Goal: Information Seeking & Learning: Learn about a topic

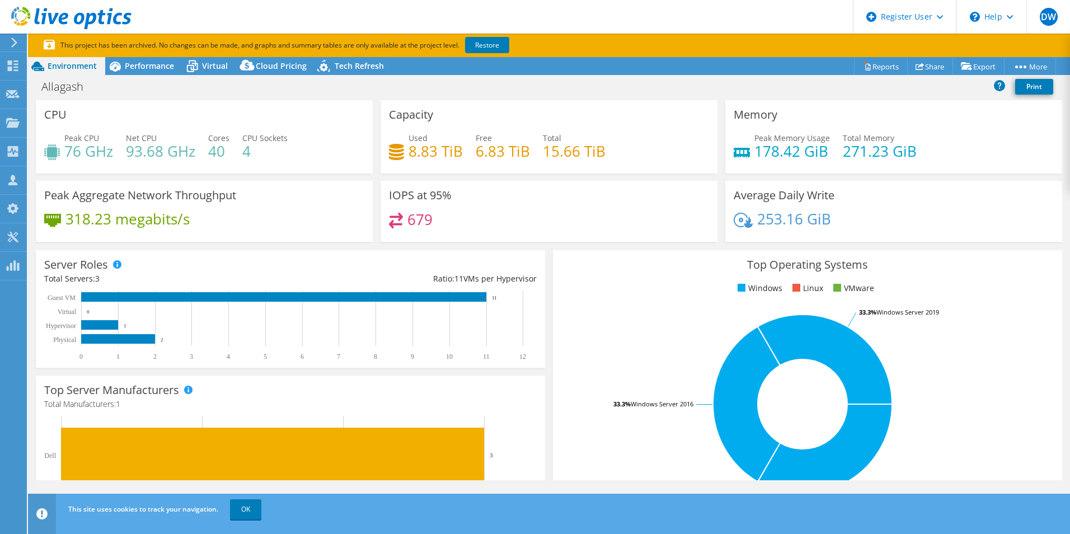
select select "USD"
click at [551, 212] on div "IOPS at 95% 679" at bounding box center [549, 211] width 337 height 61
click at [248, 511] on link "OK" at bounding box center [245, 509] width 31 height 20
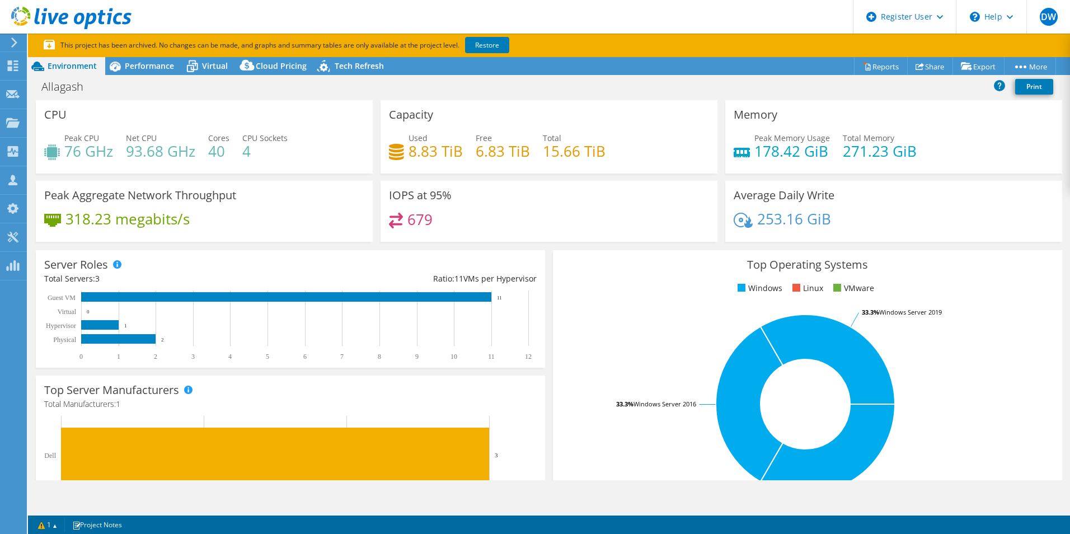
click at [531, 7] on header "DW Dell User Dominic Woods Dominic.Woods@Dell.com Dell My Profile Log Out \n He…" at bounding box center [535, 17] width 1070 height 34
click at [202, 65] on span "Virtual" at bounding box center [215, 65] width 26 height 11
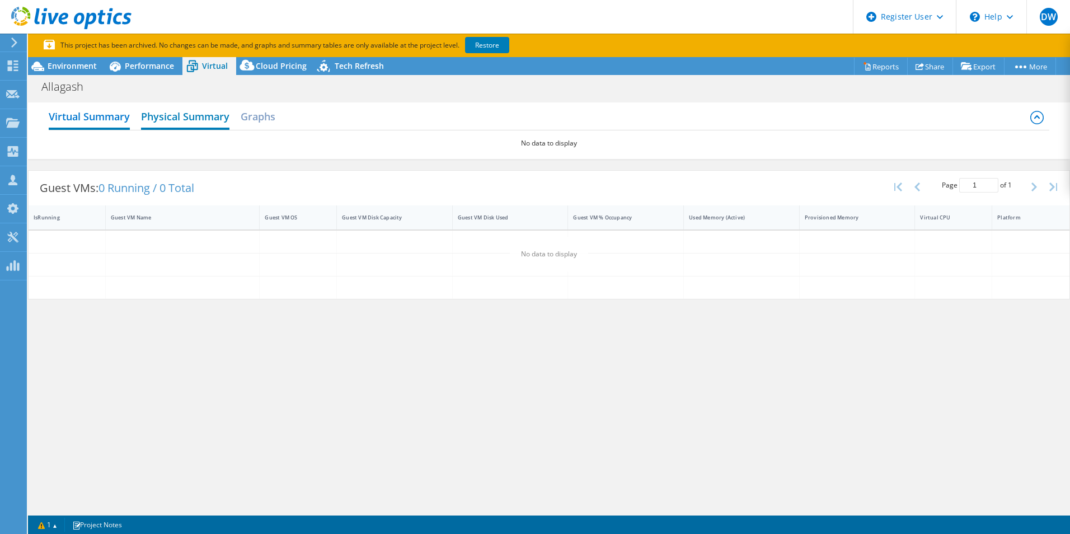
click at [184, 114] on h2 "Physical Summary" at bounding box center [185, 117] width 88 height 25
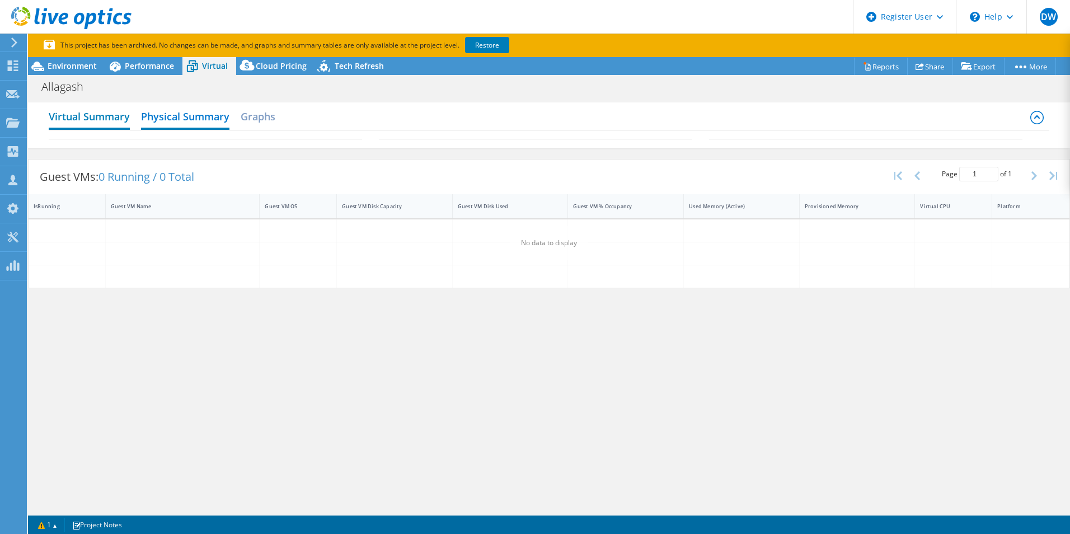
click at [104, 120] on h2 "Virtual Summary" at bounding box center [89, 117] width 81 height 25
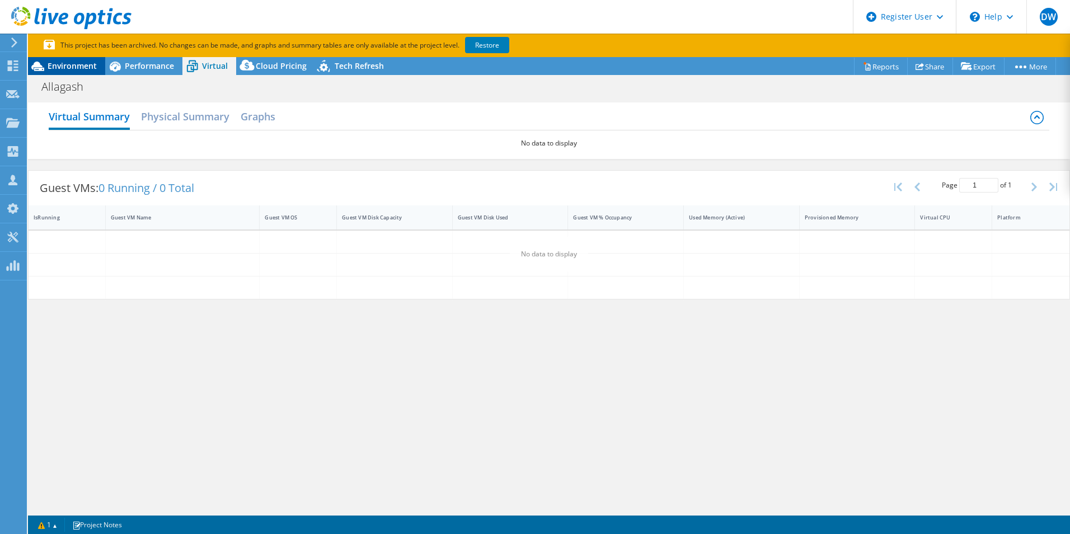
click at [73, 68] on span "Environment" at bounding box center [72, 65] width 49 height 11
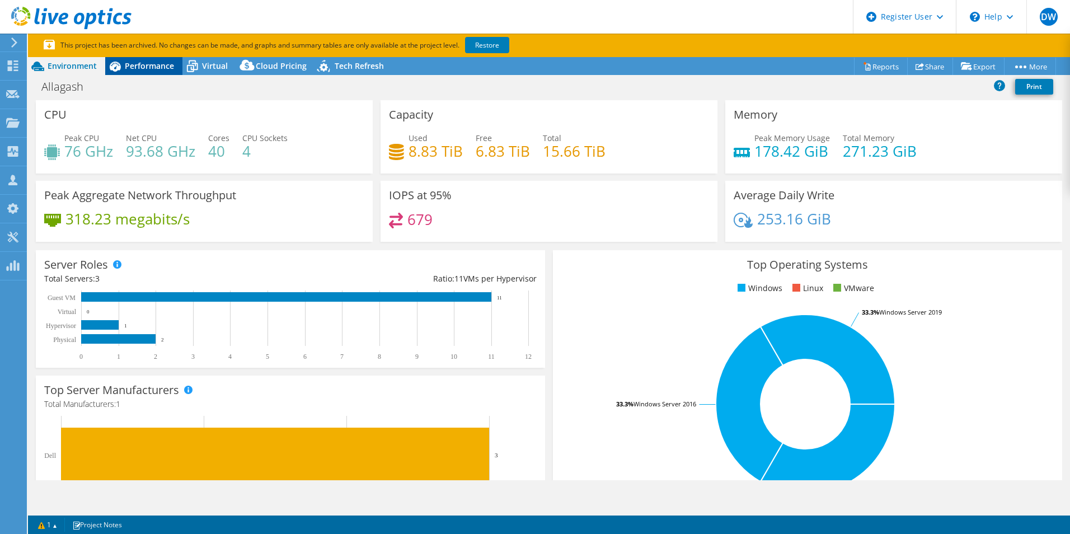
click at [150, 66] on span "Performance" at bounding box center [149, 65] width 49 height 11
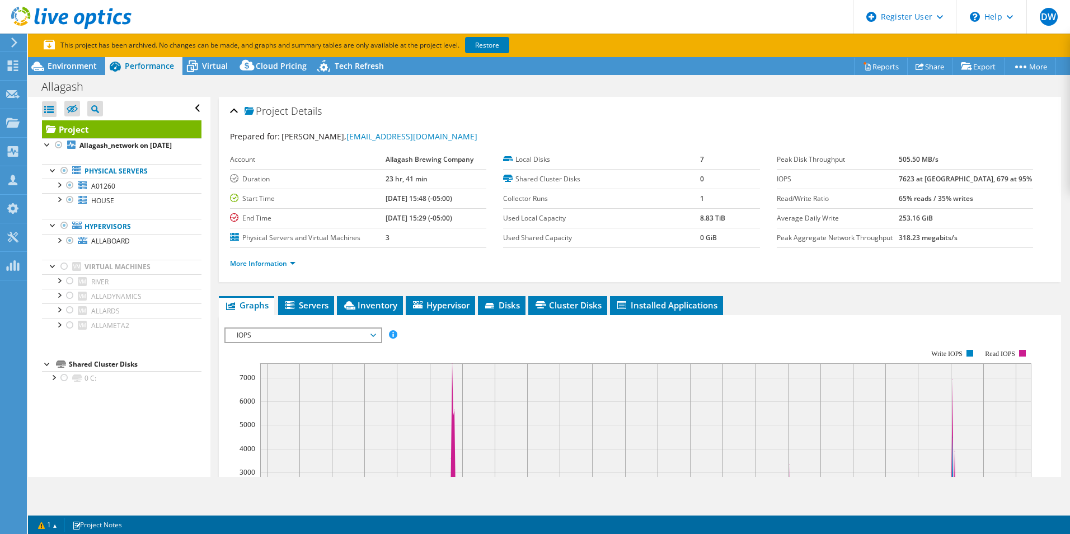
click at [340, 337] on span "IOPS" at bounding box center [303, 335] width 144 height 13
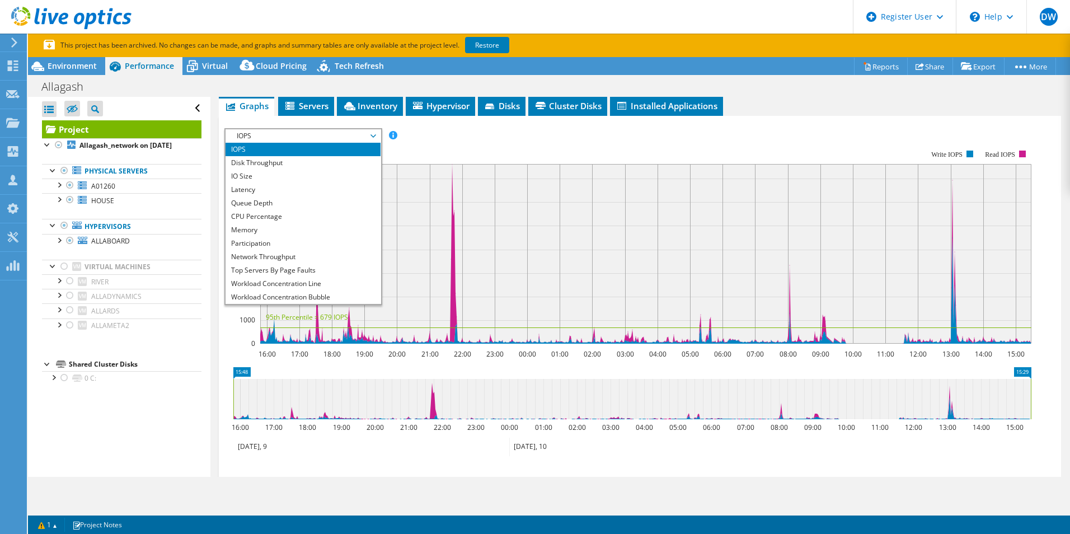
scroll to position [193, 0]
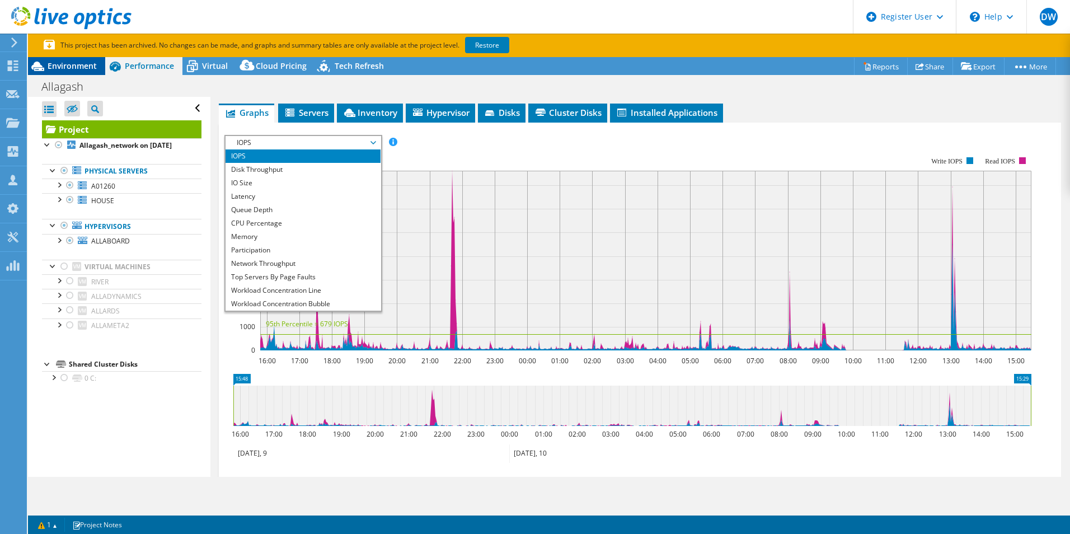
click at [91, 68] on span "Environment" at bounding box center [72, 65] width 49 height 11
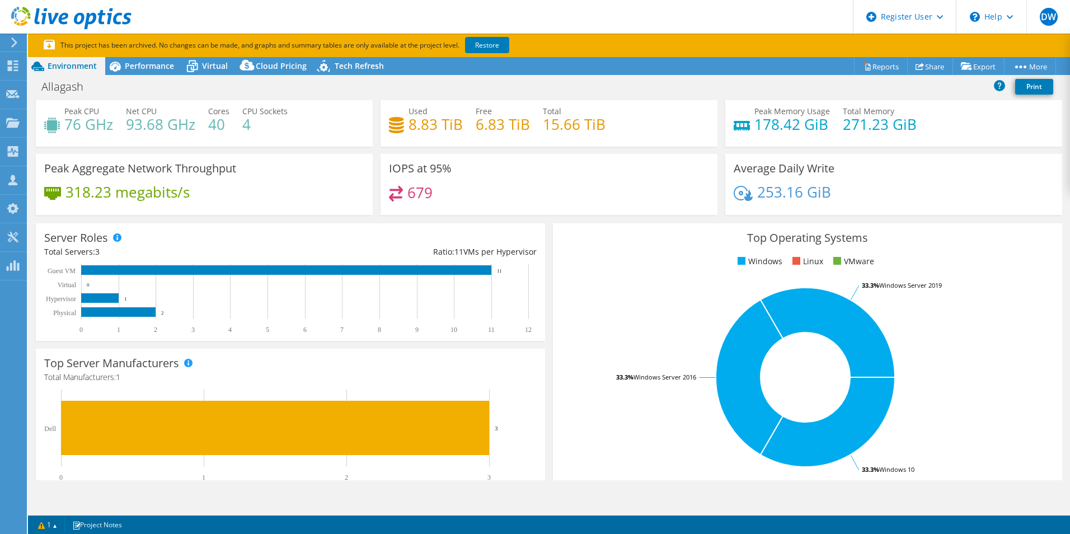
scroll to position [0, 0]
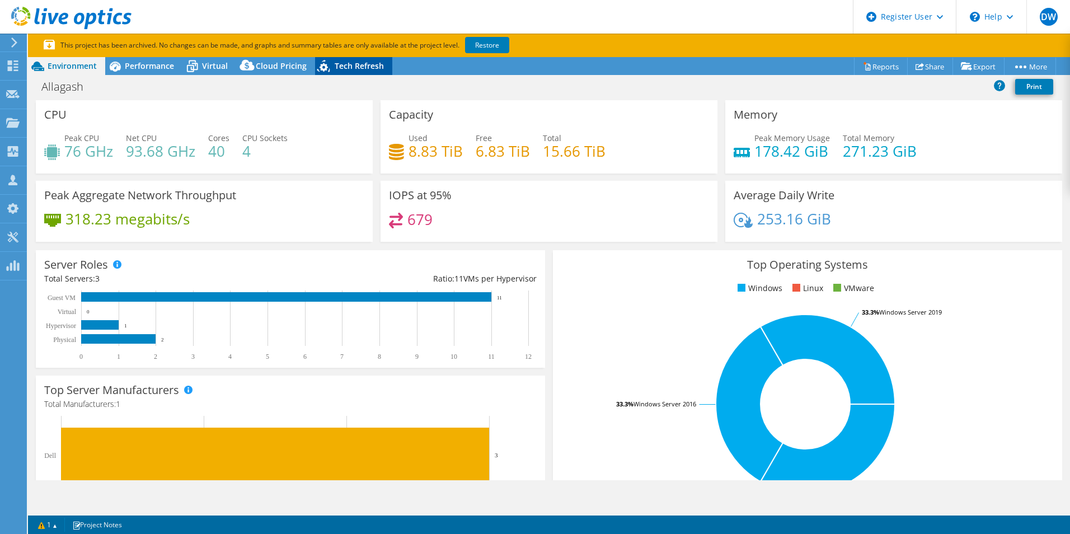
click at [344, 59] on div "Tech Refresh" at bounding box center [353, 66] width 77 height 18
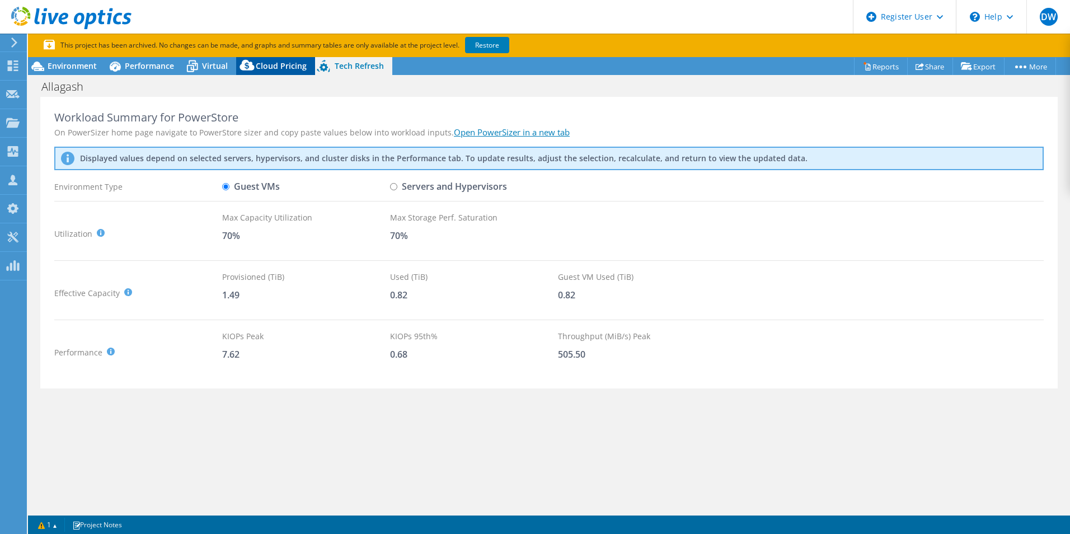
click at [281, 60] on div "Cloud Pricing" at bounding box center [275, 66] width 79 height 18
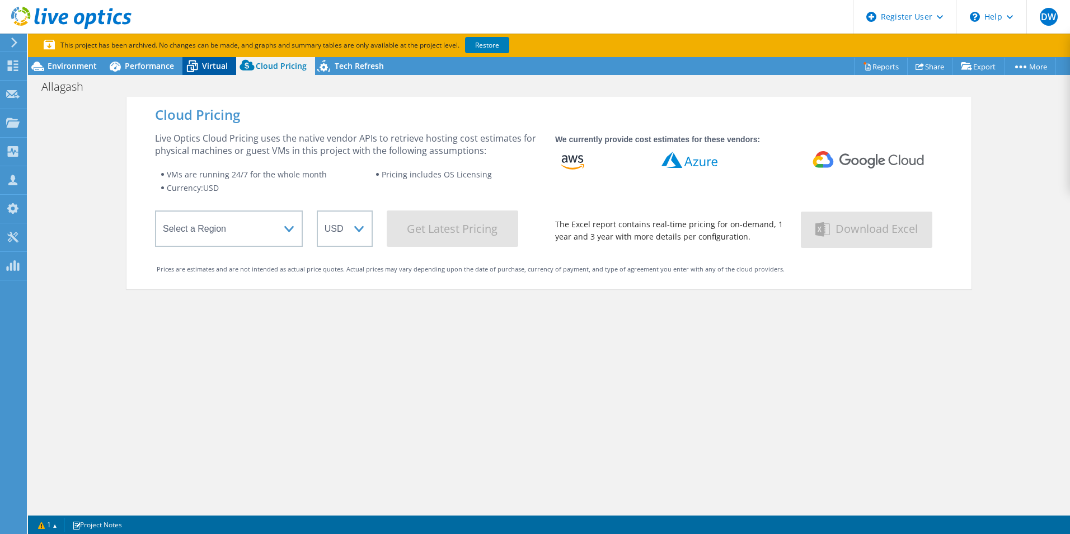
click at [216, 65] on span "Virtual" at bounding box center [215, 65] width 26 height 11
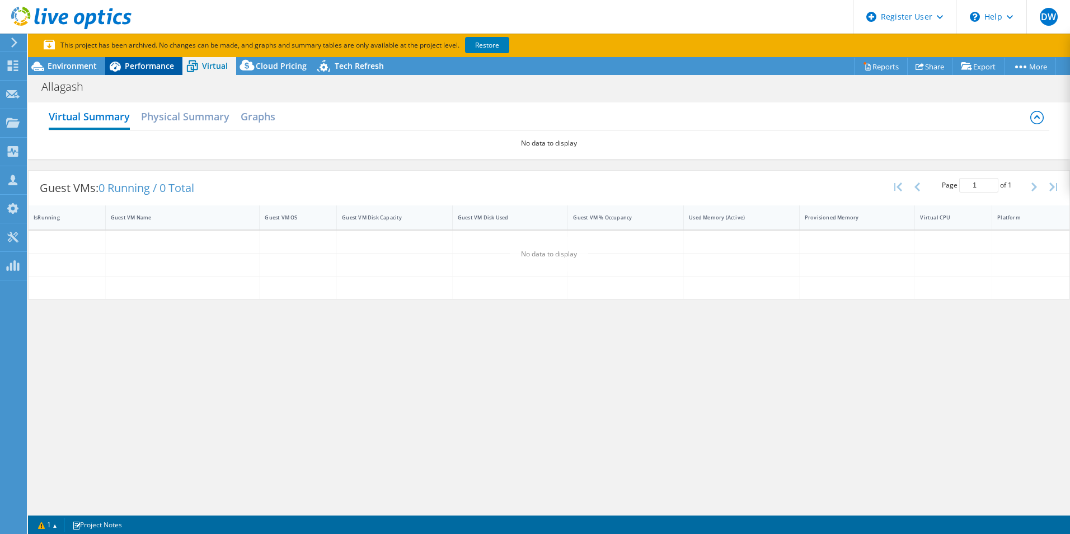
click at [168, 70] on span "Performance" at bounding box center [149, 65] width 49 height 11
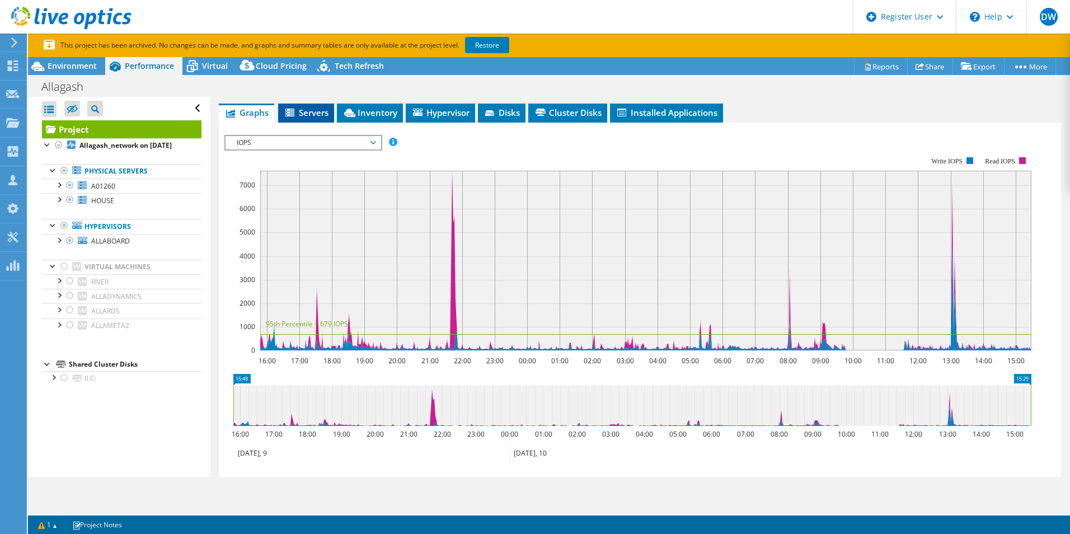
click at [316, 107] on span "Servers" at bounding box center [306, 112] width 45 height 11
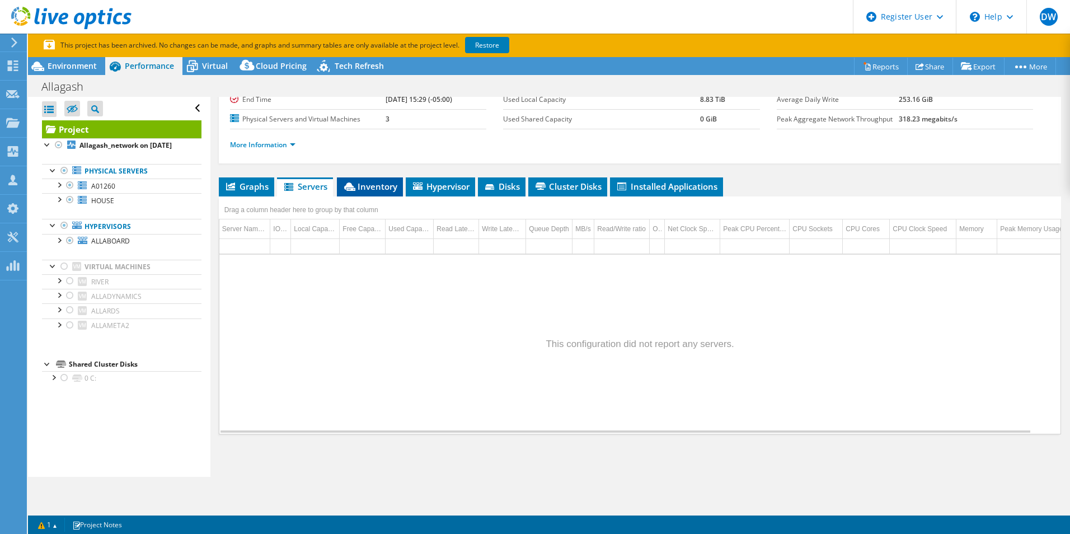
click at [369, 184] on span "Inventory" at bounding box center [370, 186] width 55 height 11
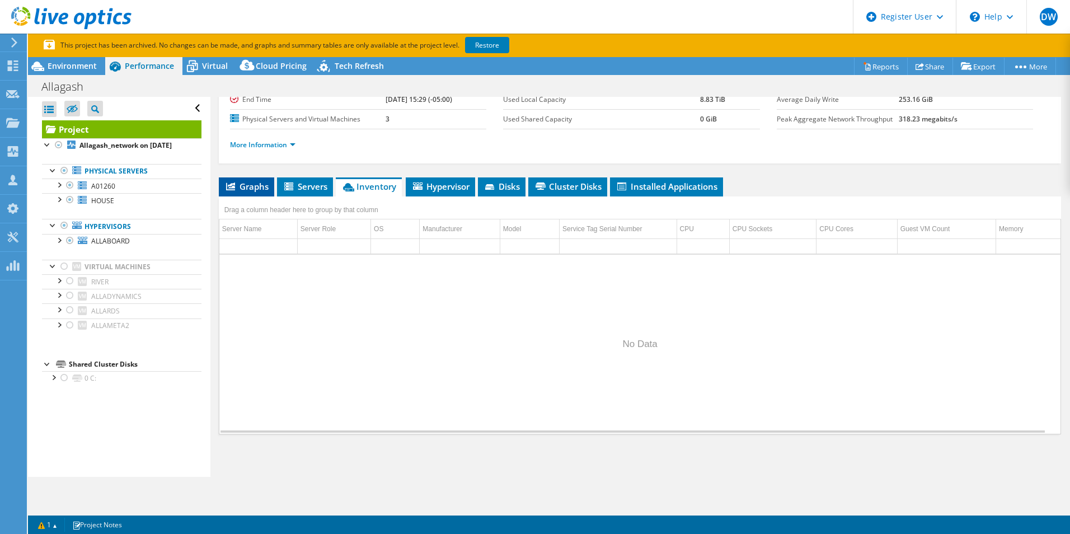
click at [271, 189] on li "Graphs" at bounding box center [246, 186] width 55 height 19
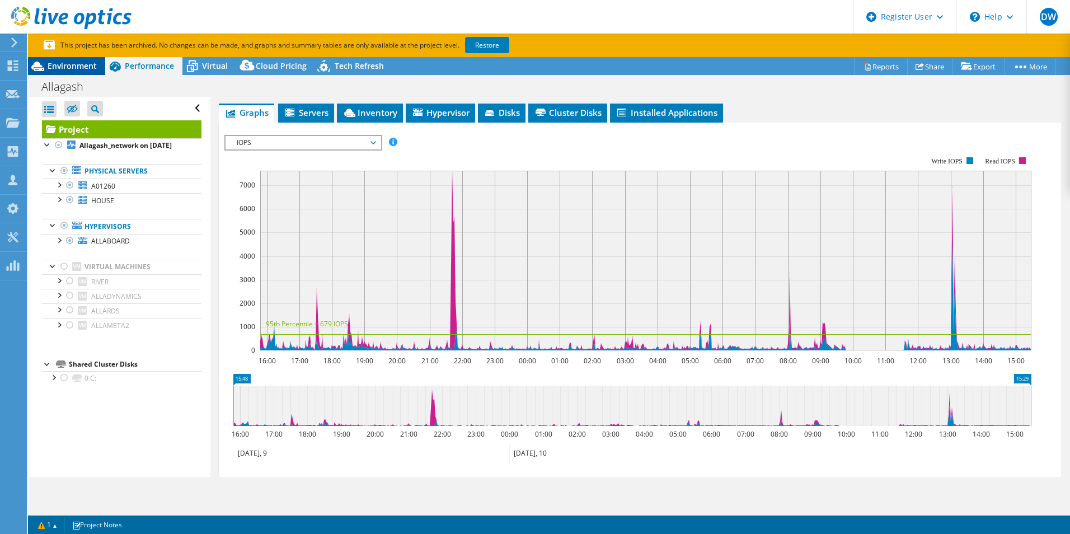
click at [73, 69] on span "Environment" at bounding box center [72, 65] width 49 height 11
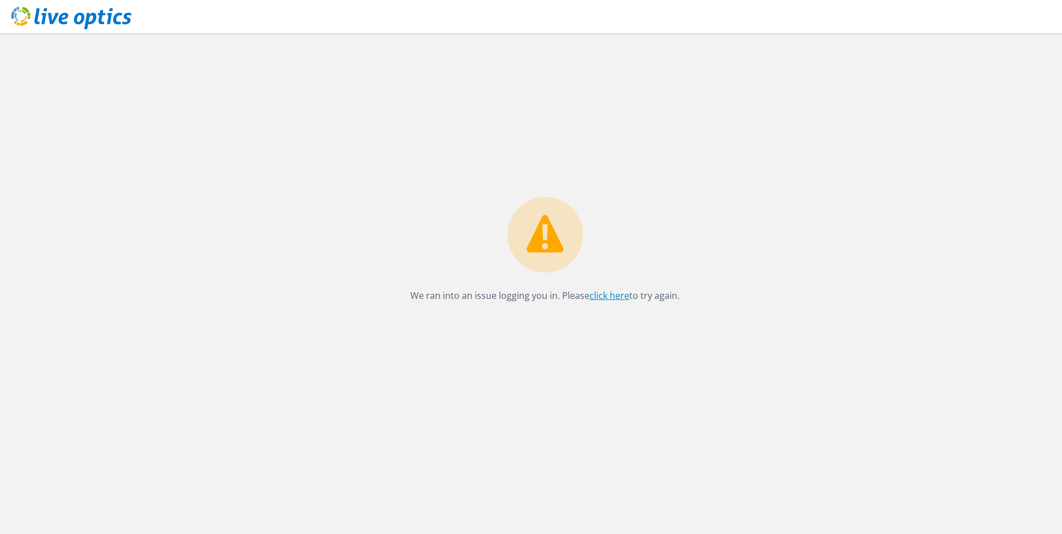
click at [601, 294] on link "click here" at bounding box center [609, 295] width 40 height 12
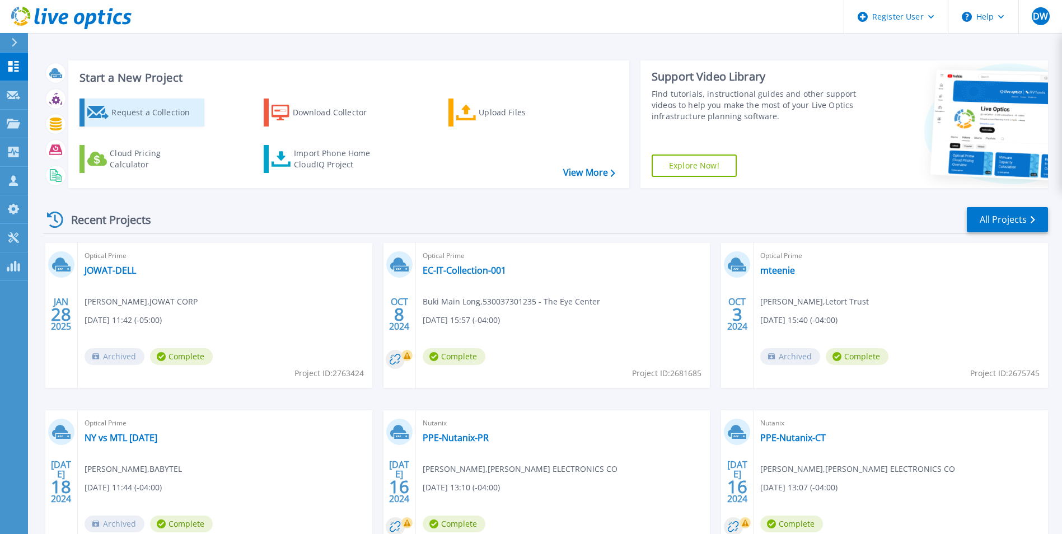
click at [182, 111] on div "Request a Collection" at bounding box center [156, 112] width 90 height 22
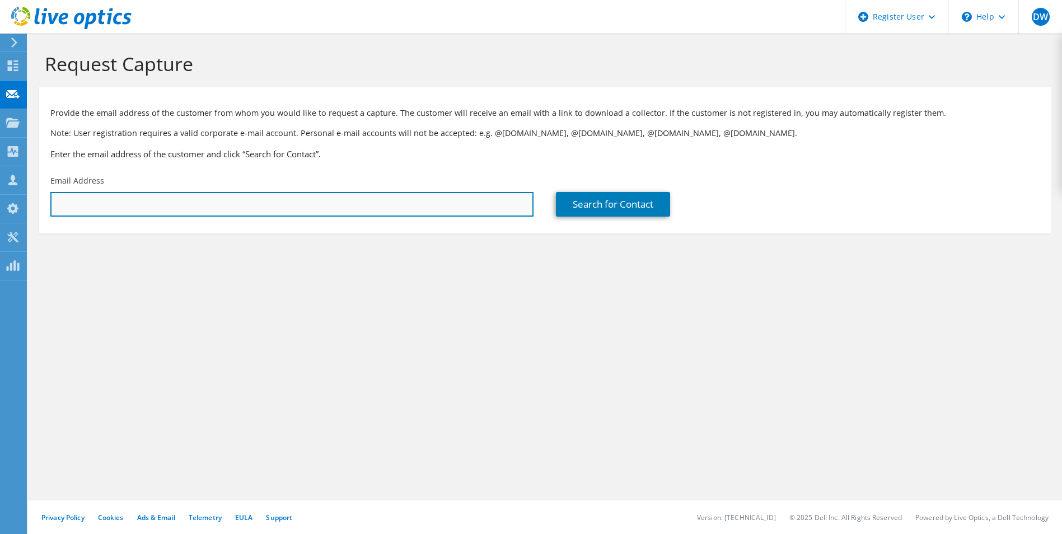
click at [319, 207] on input "text" at bounding box center [291, 204] width 483 height 25
paste input "GHAIGLER@TECHPRO-COMPUTERS.COM"
type input "GHAIGLER@TECHPRO-COMPUTERS.COM"
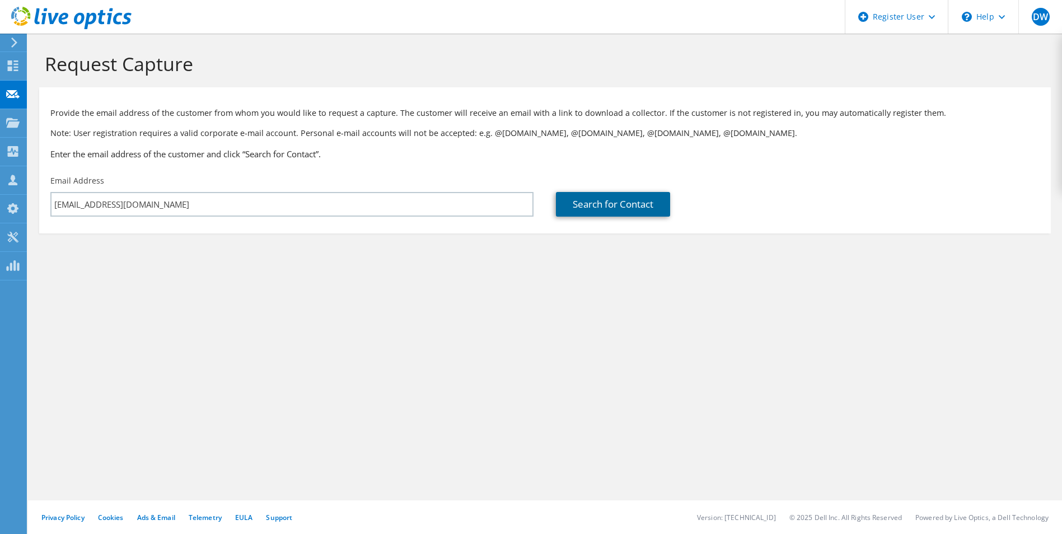
click at [586, 210] on link "Search for Contact" at bounding box center [613, 204] width 114 height 25
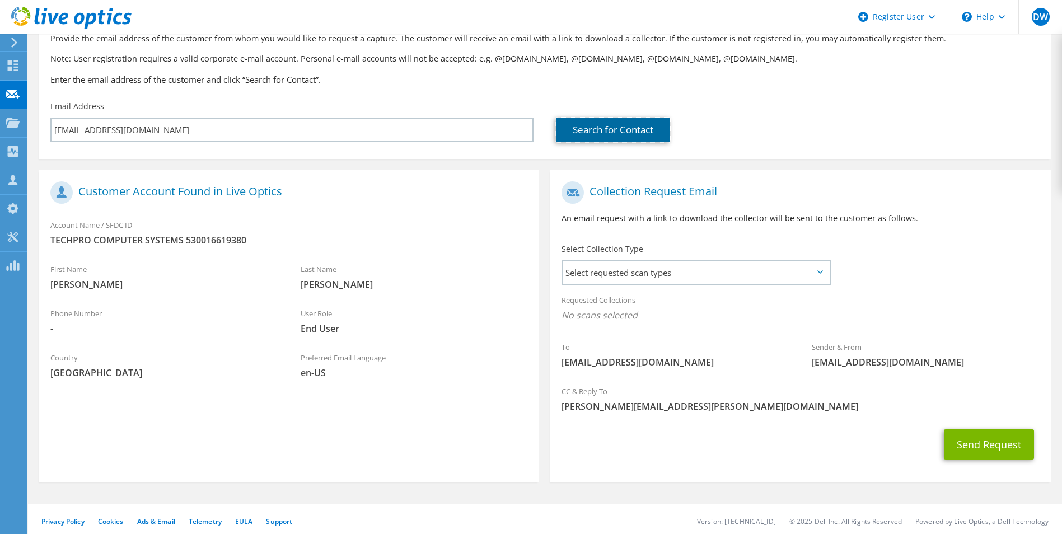
scroll to position [78, 0]
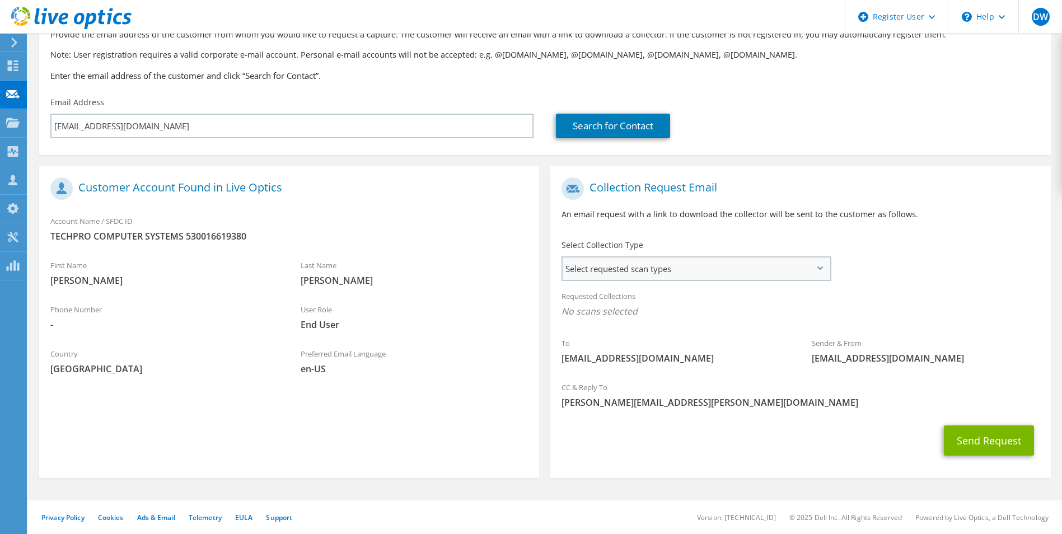
click at [639, 270] on span "Select requested scan types" at bounding box center [696, 268] width 266 height 22
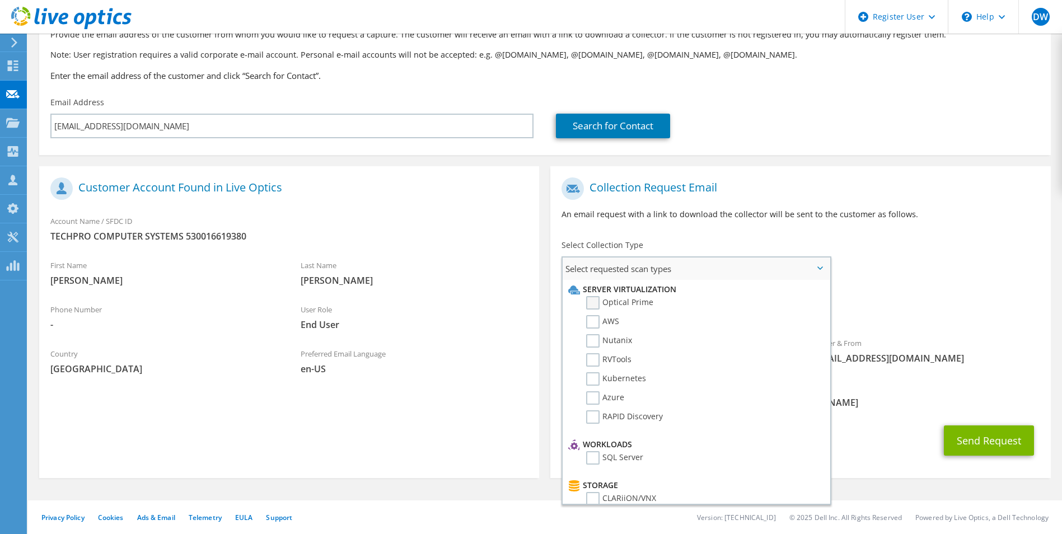
click at [596, 301] on label "Optical Prime" at bounding box center [619, 302] width 67 height 13
click at [0, 0] on input "Optical Prime" at bounding box center [0, 0] width 0 height 0
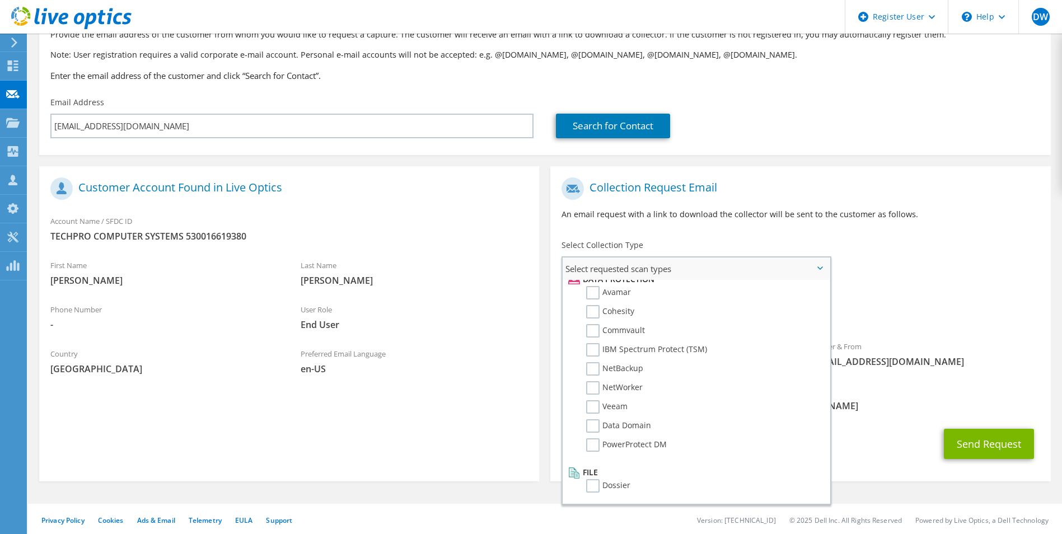
scroll to position [82, 0]
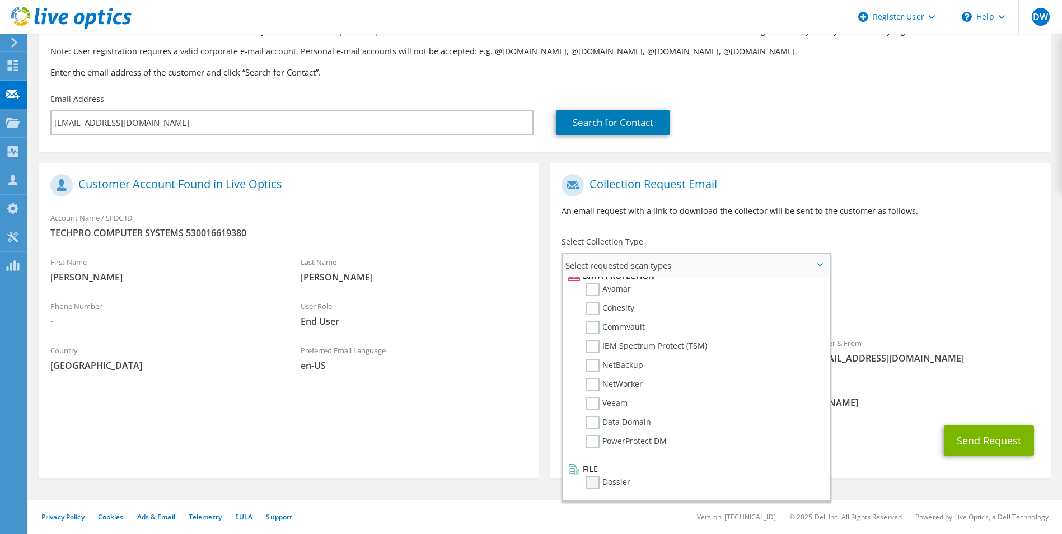
click at [594, 483] on label "Dossier" at bounding box center [608, 482] width 44 height 13
click at [0, 0] on input "Dossier" at bounding box center [0, 0] width 0 height 0
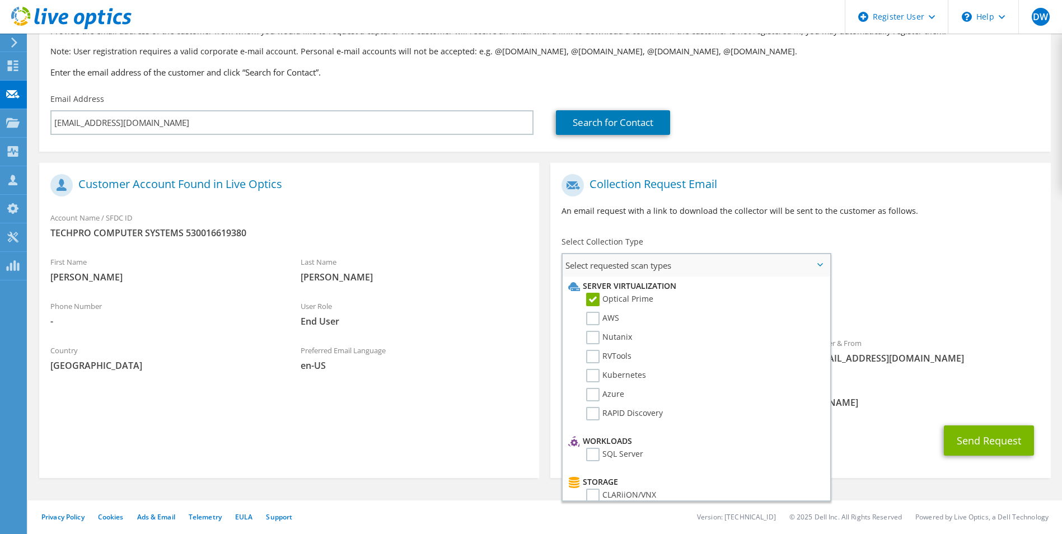
click at [817, 261] on span "Select requested scan types" at bounding box center [696, 265] width 266 height 22
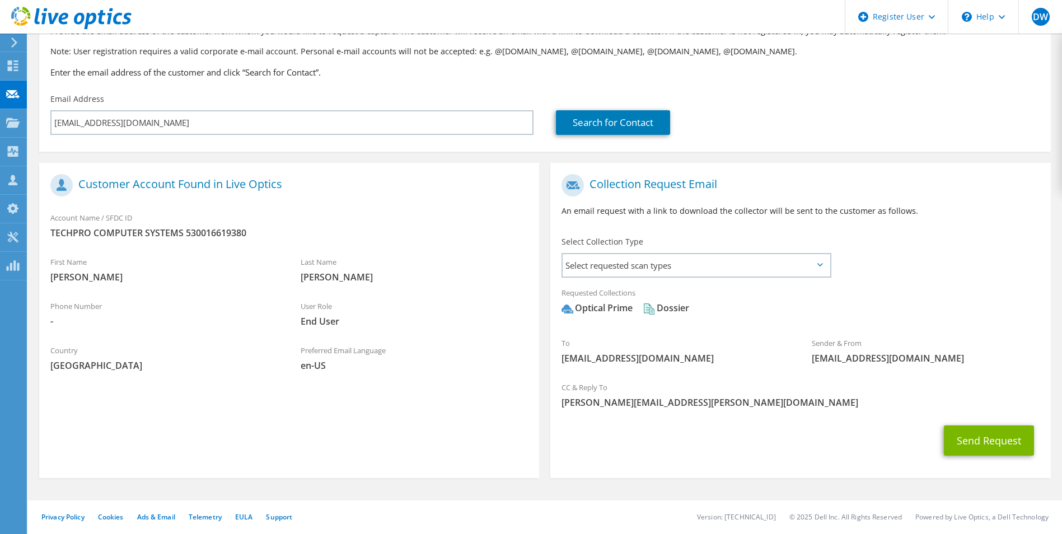
click at [106, 22] on icon at bounding box center [71, 18] width 120 height 23
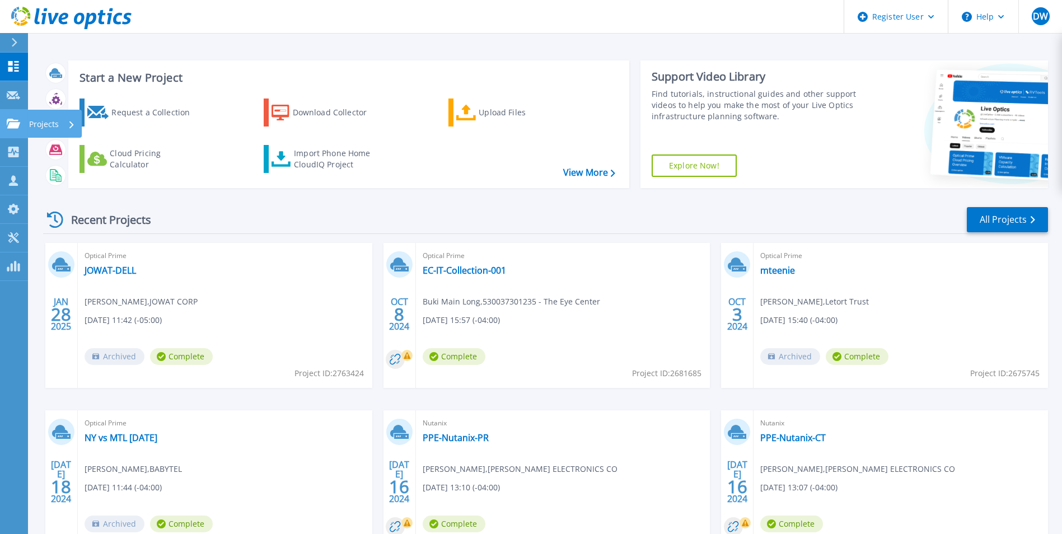
click at [22, 118] on link "Projects Projects" at bounding box center [14, 124] width 28 height 29
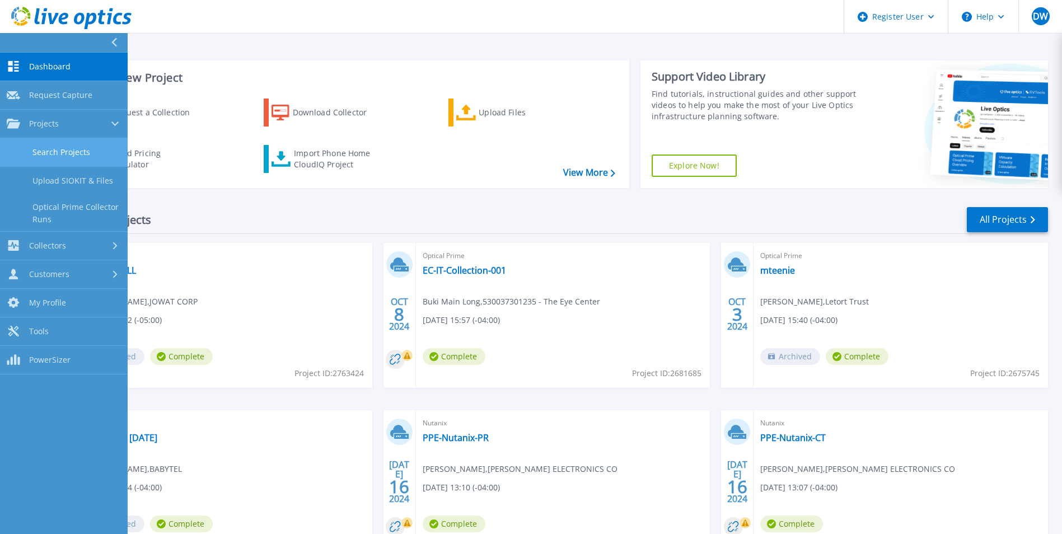
click at [79, 148] on link "Search Projects" at bounding box center [64, 152] width 128 height 29
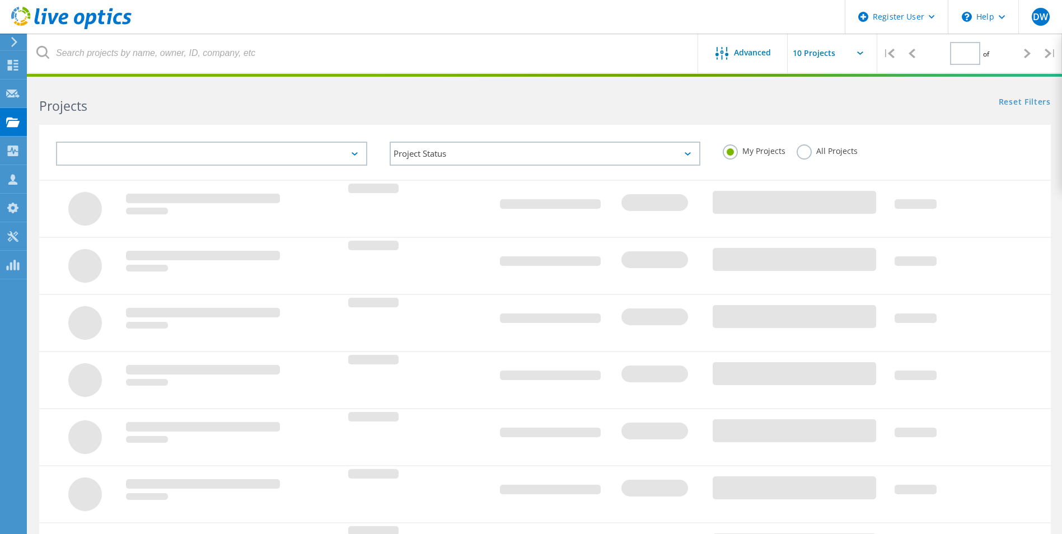
type input "1"
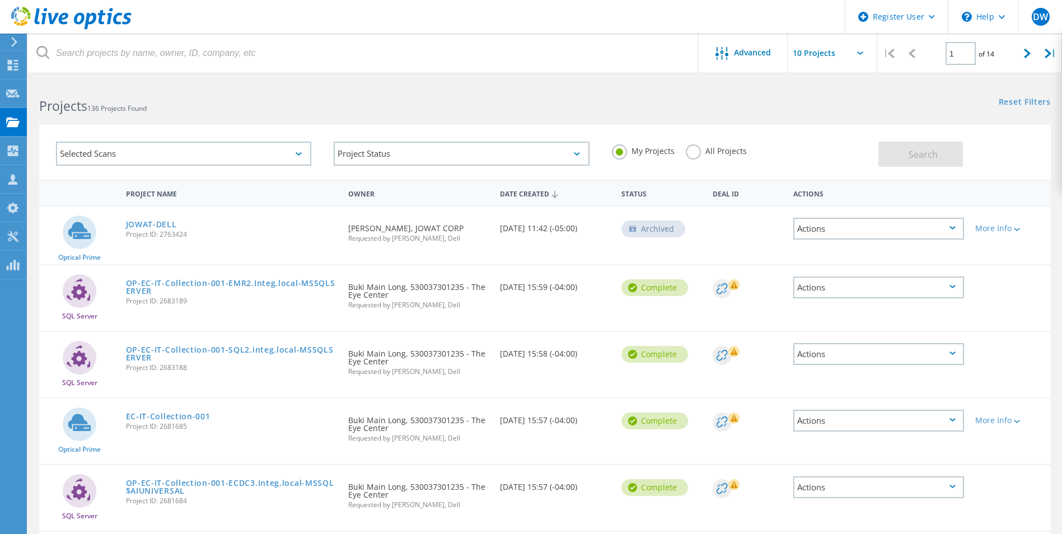
click at [297, 148] on div "Selected Scans" at bounding box center [183, 154] width 255 height 24
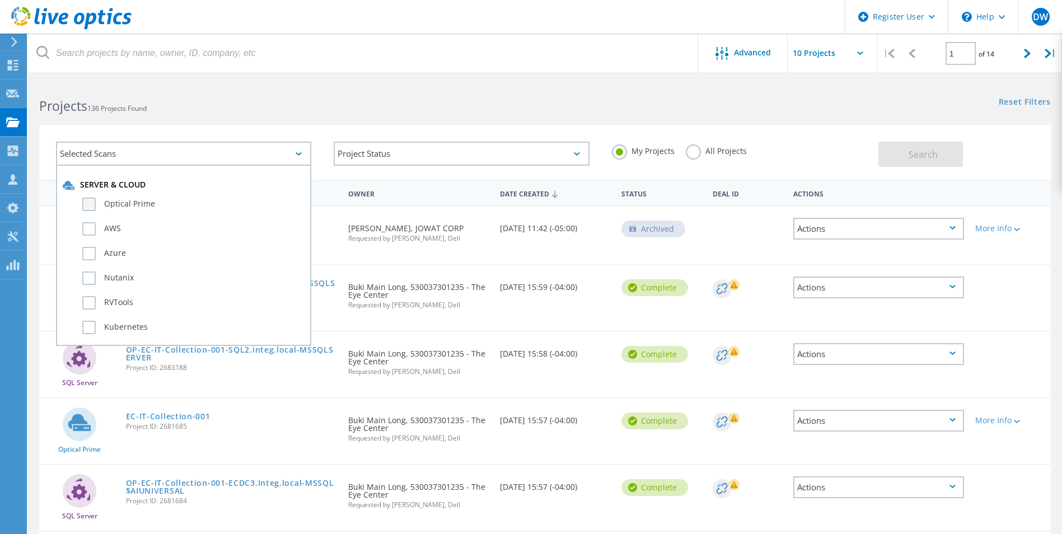
click at [100, 202] on label "Optical Prime" at bounding box center [193, 204] width 222 height 13
click at [0, 0] on input "Optical Prime" at bounding box center [0, 0] width 0 height 0
click at [921, 151] on span "Search" at bounding box center [923, 154] width 29 height 12
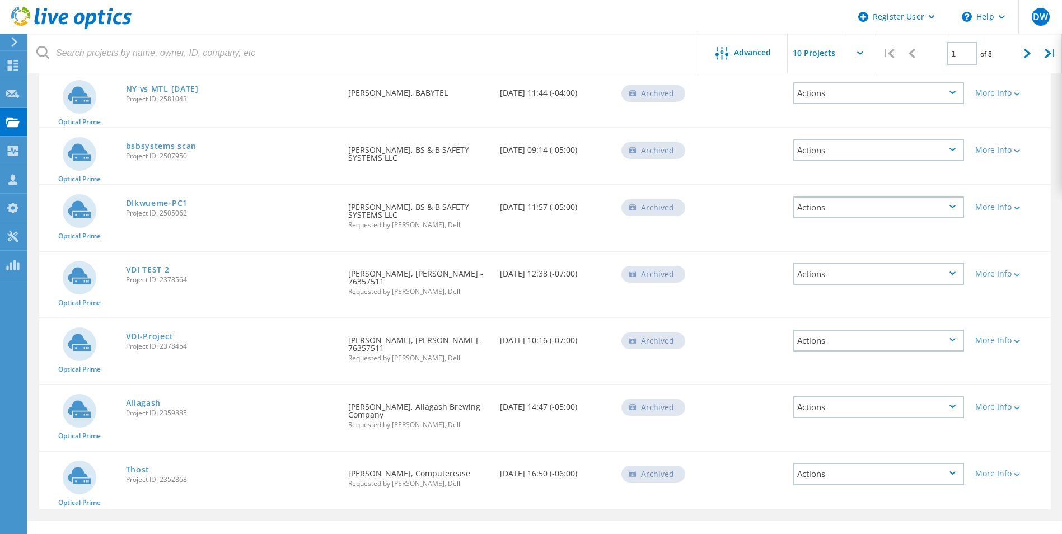
scroll to position [330, 0]
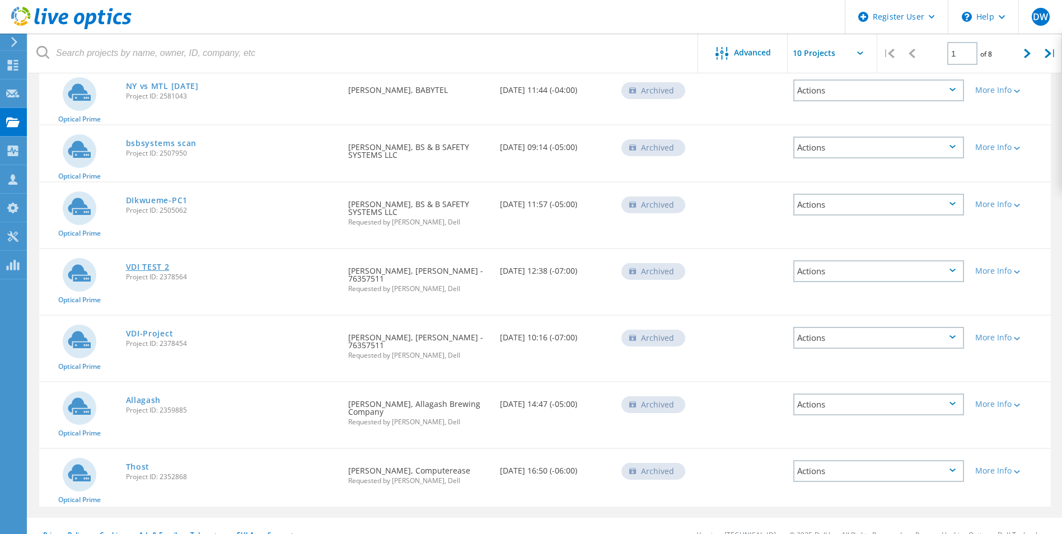
click at [136, 263] on link "VDI TEST 2" at bounding box center [148, 267] width 44 height 8
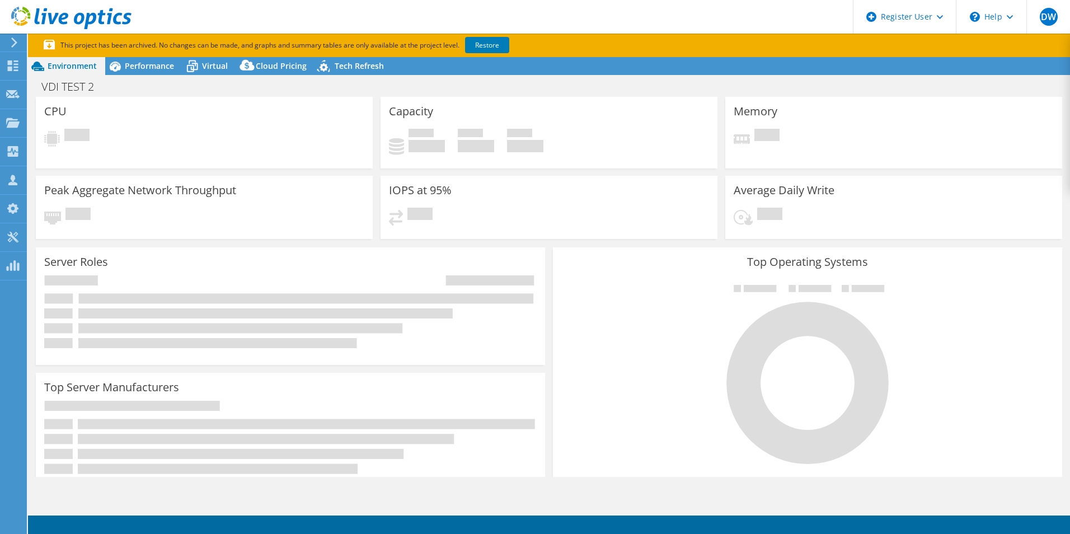
select select "USD"
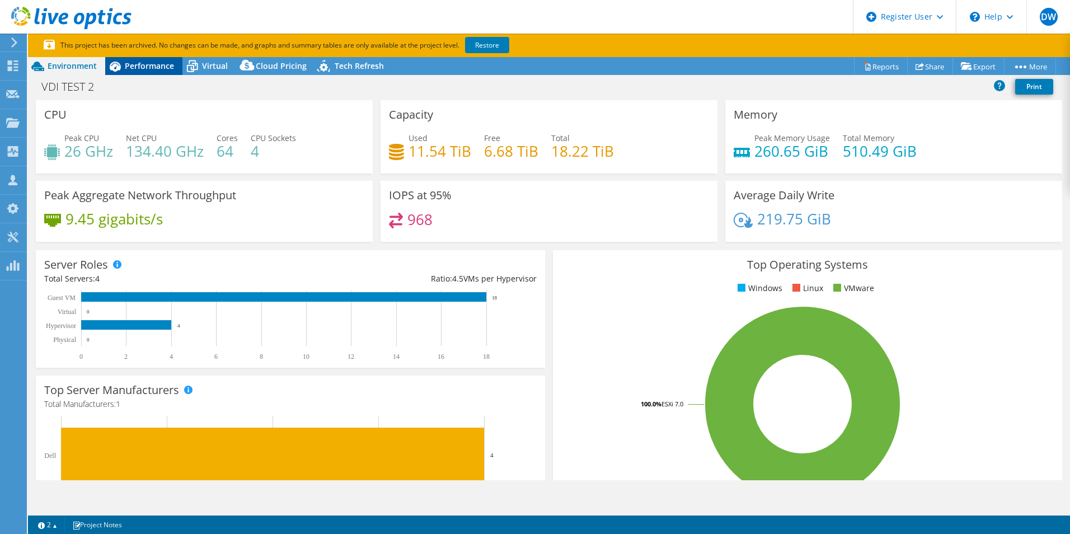
click at [124, 64] on icon at bounding box center [115, 67] width 20 height 20
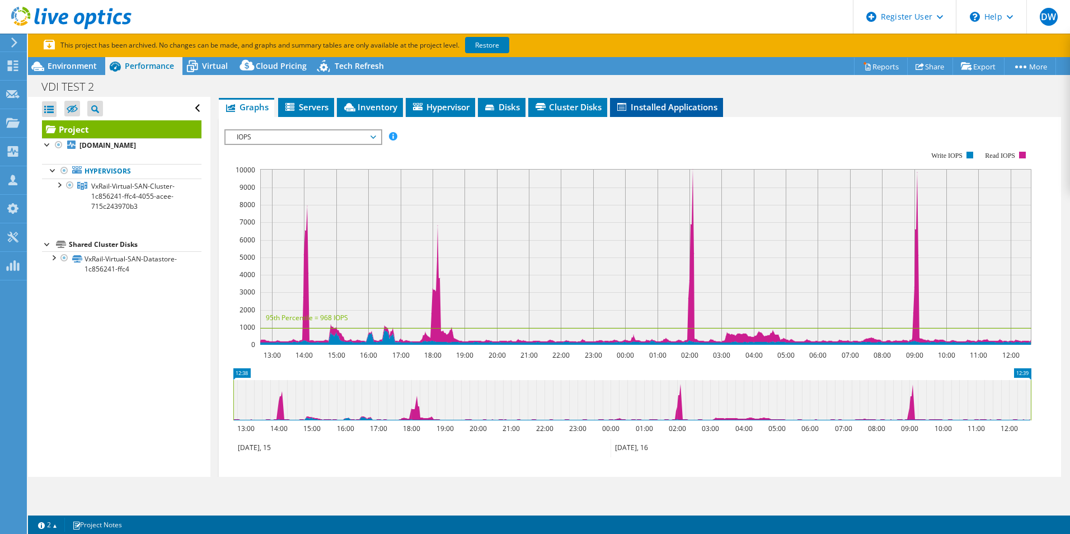
scroll to position [190, 0]
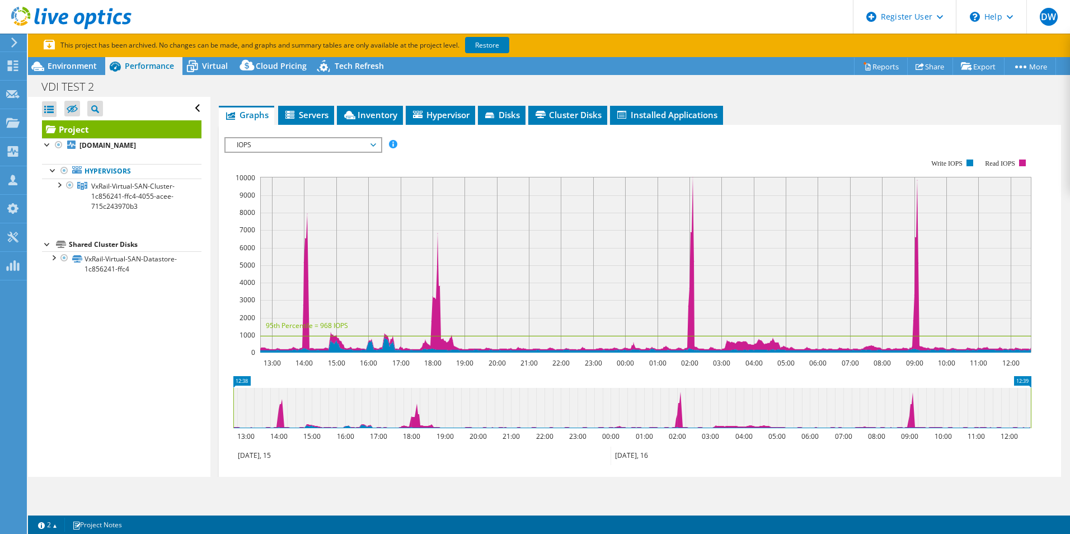
click at [375, 141] on span "IOPS" at bounding box center [303, 144] width 144 height 13
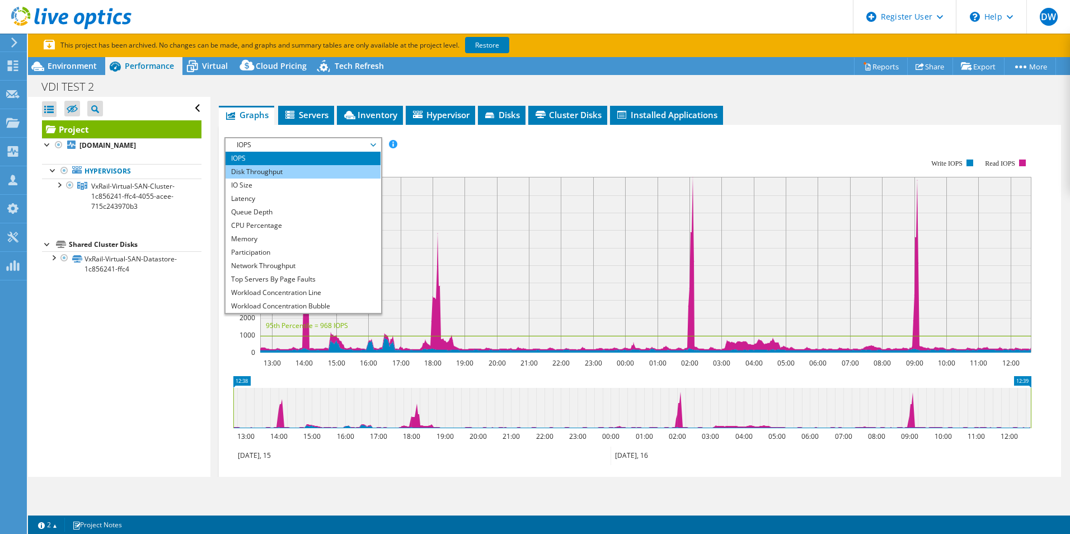
click at [304, 173] on li "Disk Throughput" at bounding box center [303, 171] width 155 height 13
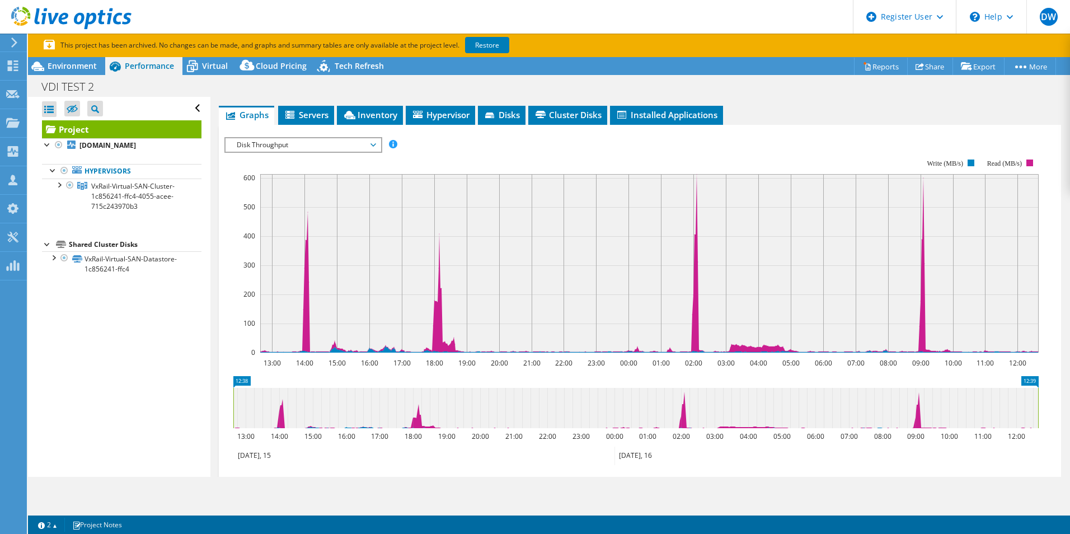
click at [324, 147] on span "Disk Throughput" at bounding box center [303, 144] width 144 height 13
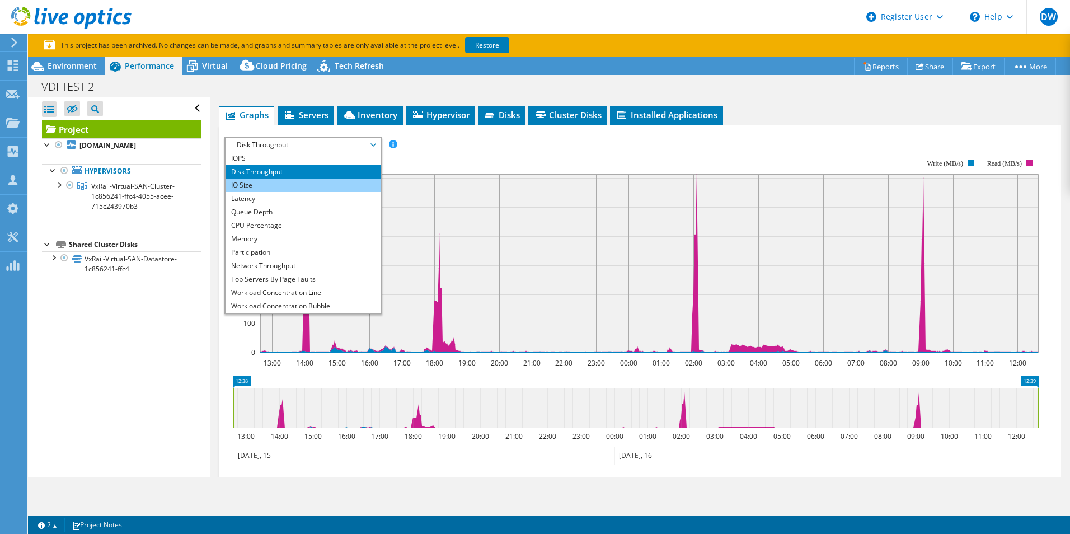
click at [305, 185] on li "IO Size" at bounding box center [303, 185] width 155 height 13
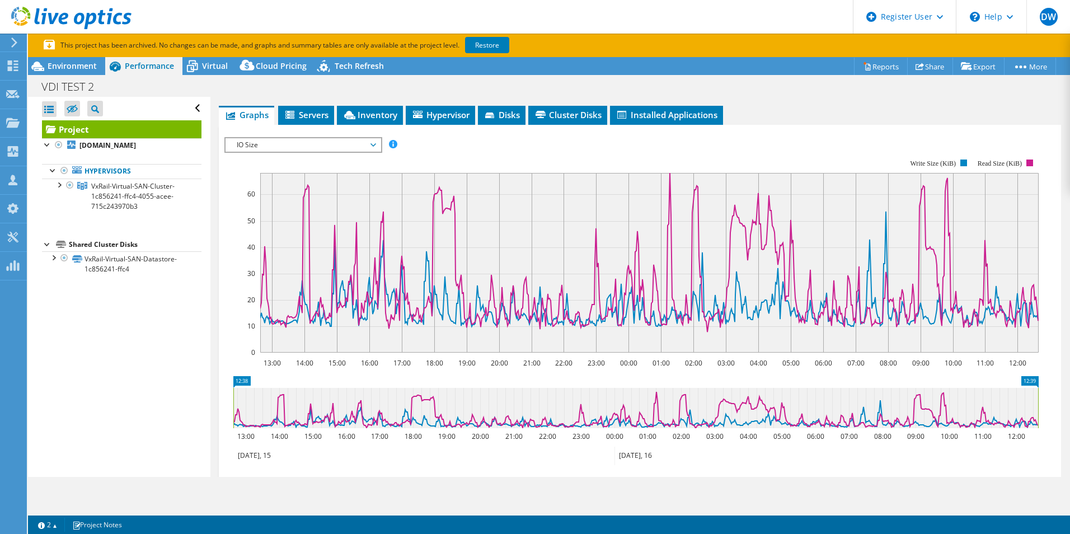
click at [373, 142] on span "IO Size" at bounding box center [303, 144] width 144 height 13
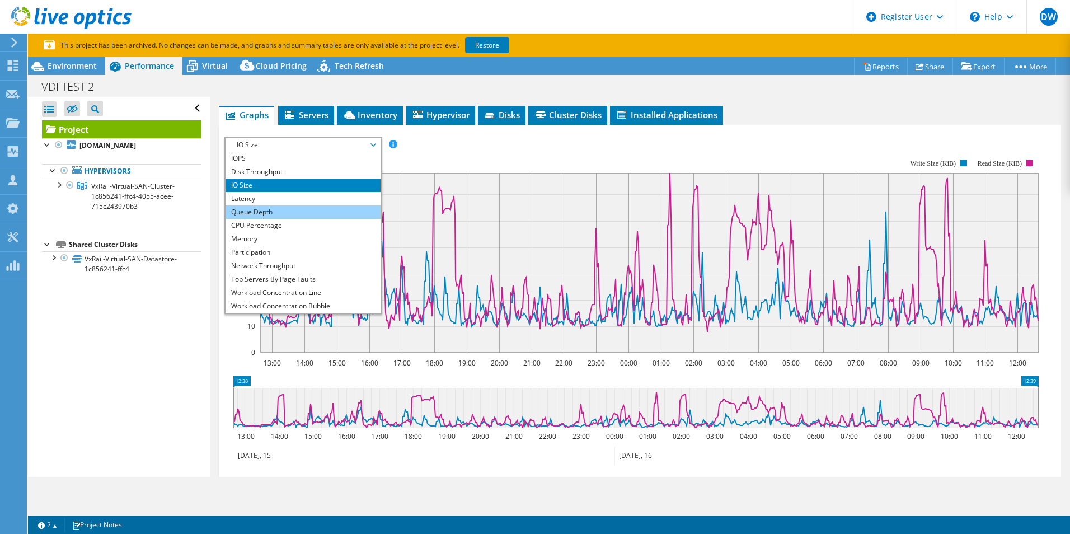
click at [322, 211] on li "Queue Depth" at bounding box center [303, 211] width 155 height 13
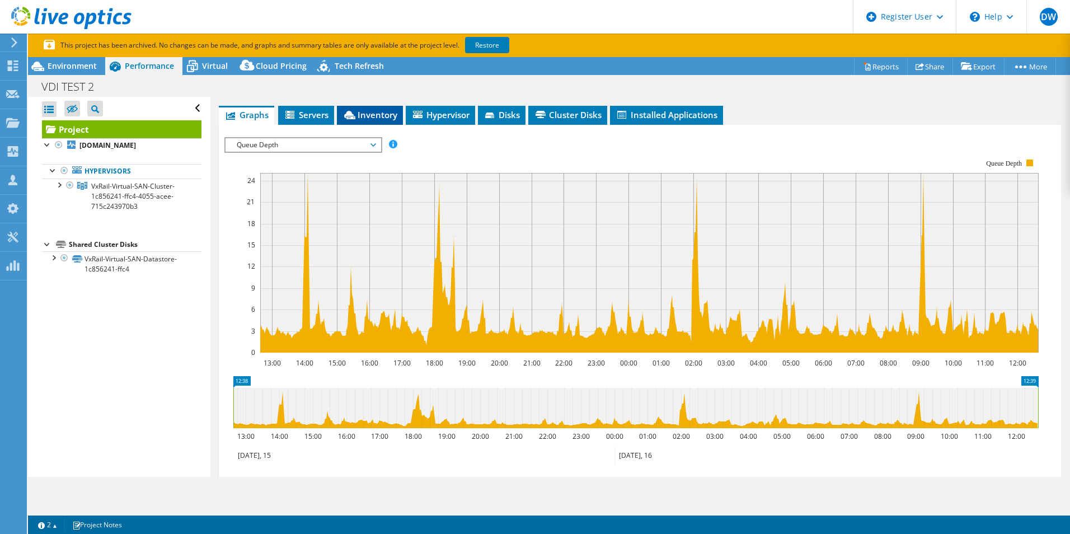
click at [360, 112] on span "Inventory" at bounding box center [370, 114] width 55 height 11
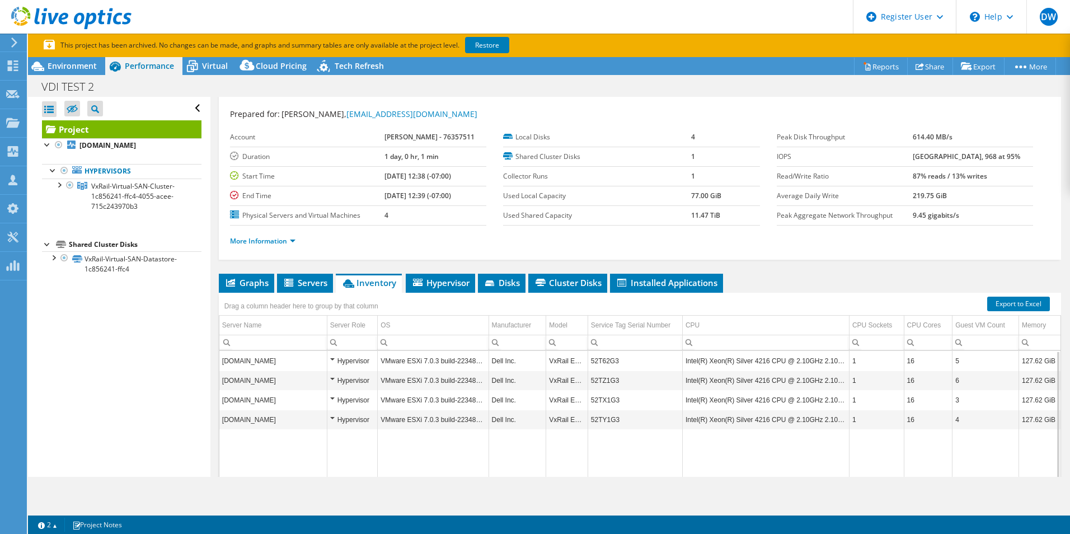
scroll to position [0, 0]
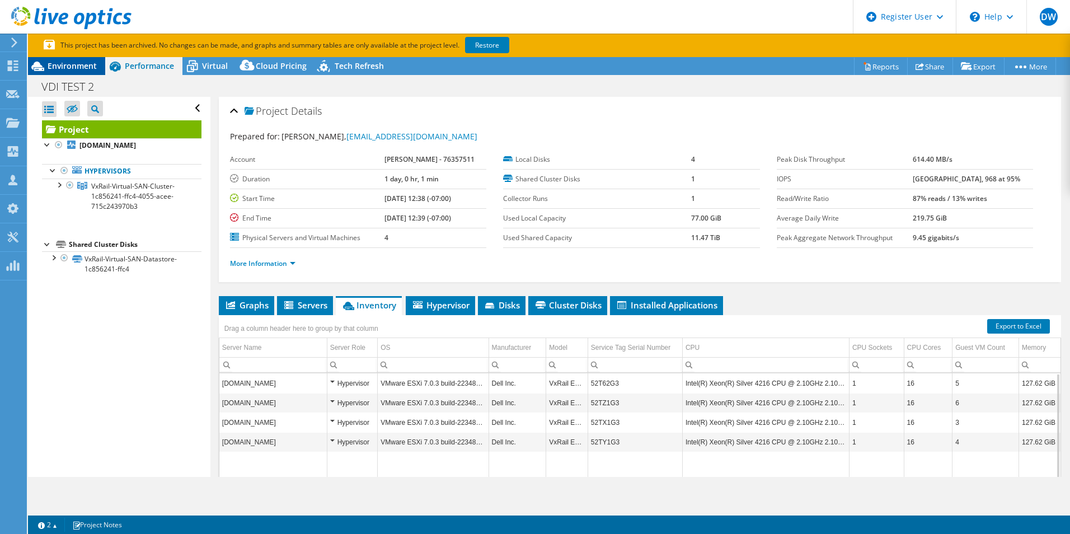
click at [90, 64] on span "Environment" at bounding box center [72, 65] width 49 height 11
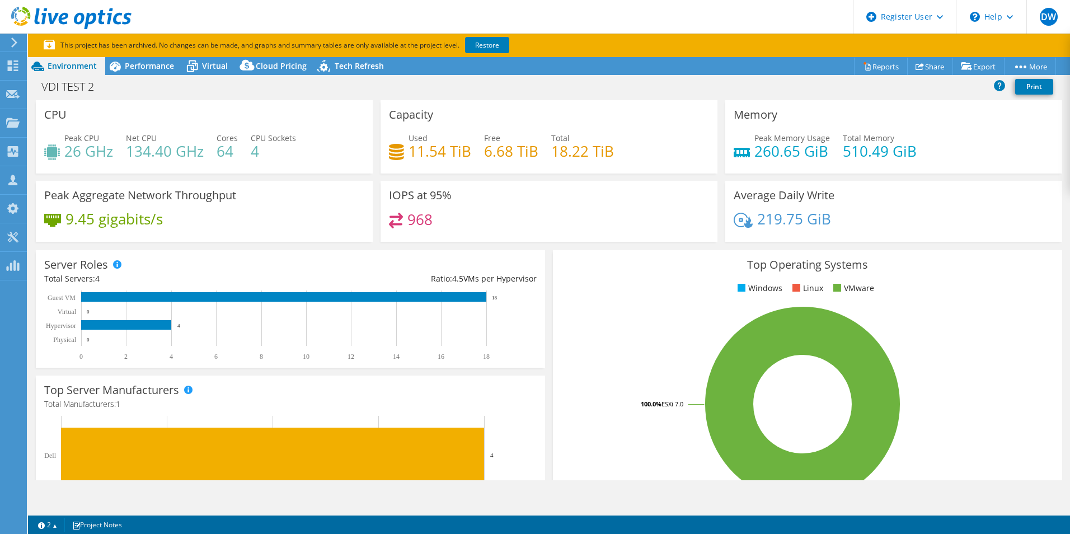
click at [514, 246] on div "Server Roles Physical Servers represent bare metal servers that were targets of…" at bounding box center [290, 308] width 517 height 125
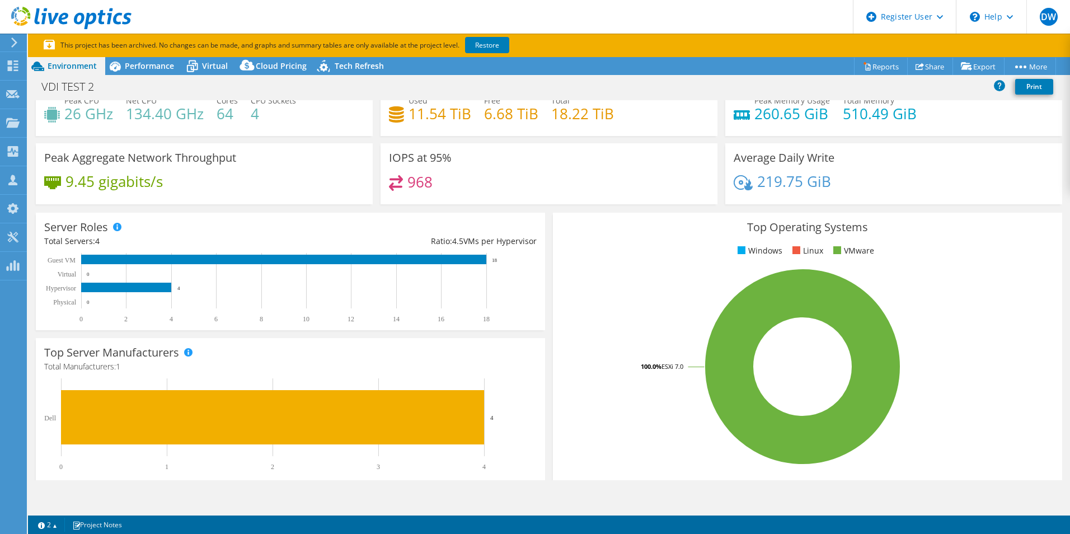
scroll to position [38, 0]
click at [146, 59] on div "Performance" at bounding box center [143, 66] width 77 height 18
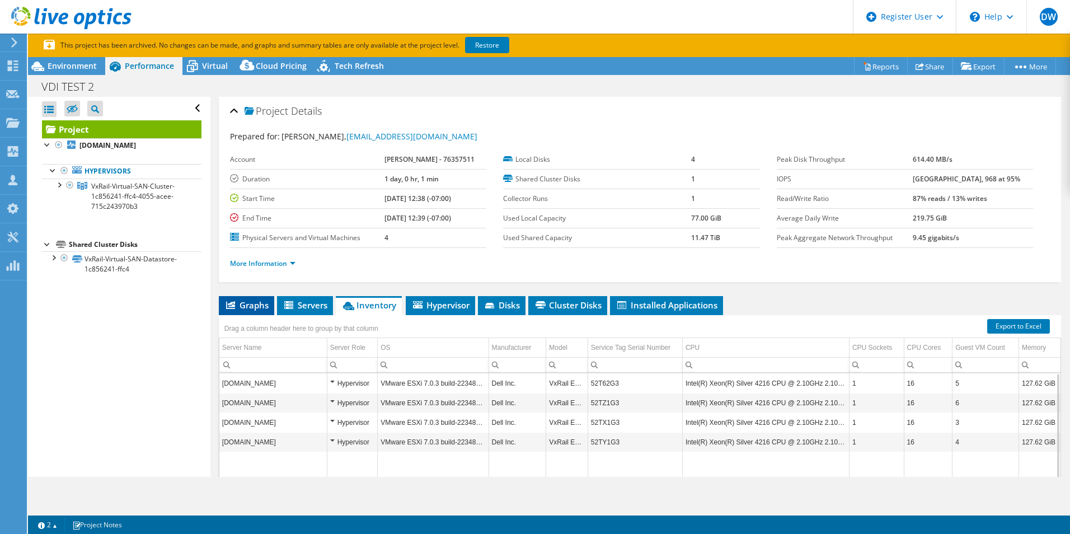
click at [250, 298] on li "Graphs" at bounding box center [246, 305] width 55 height 19
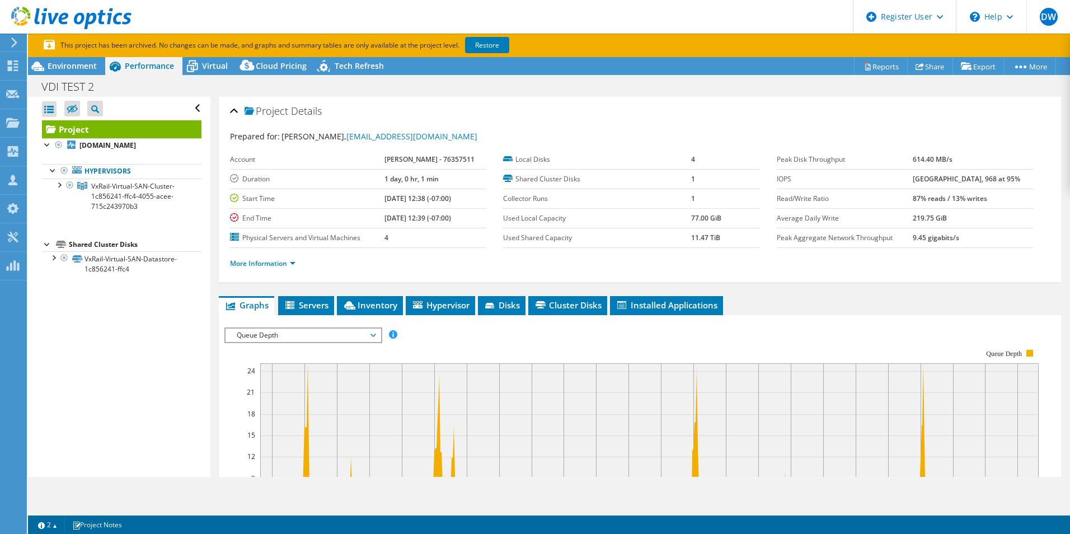
click at [302, 332] on span "Queue Depth" at bounding box center [303, 335] width 144 height 13
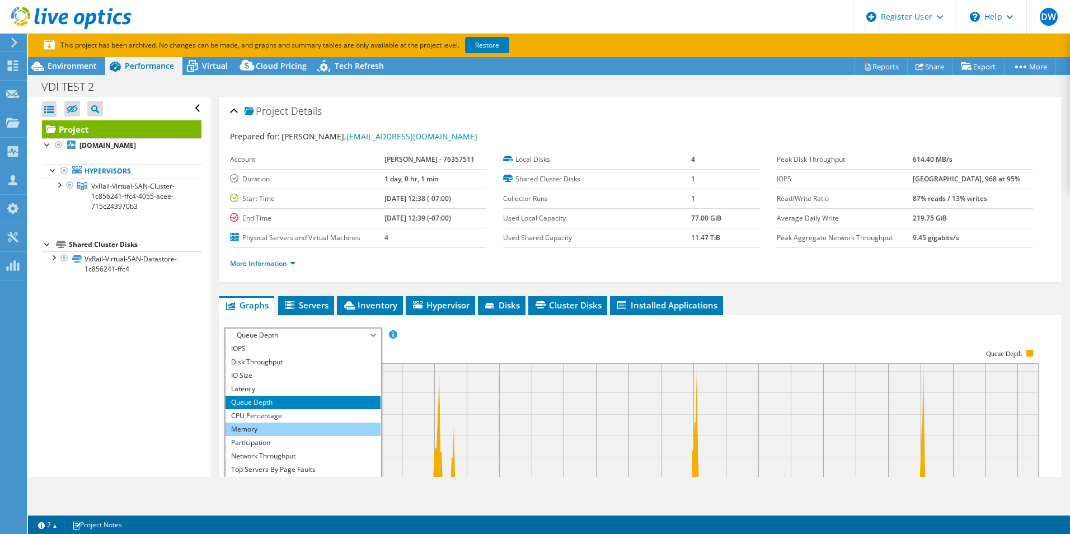
click at [261, 424] on li "Memory" at bounding box center [303, 429] width 155 height 13
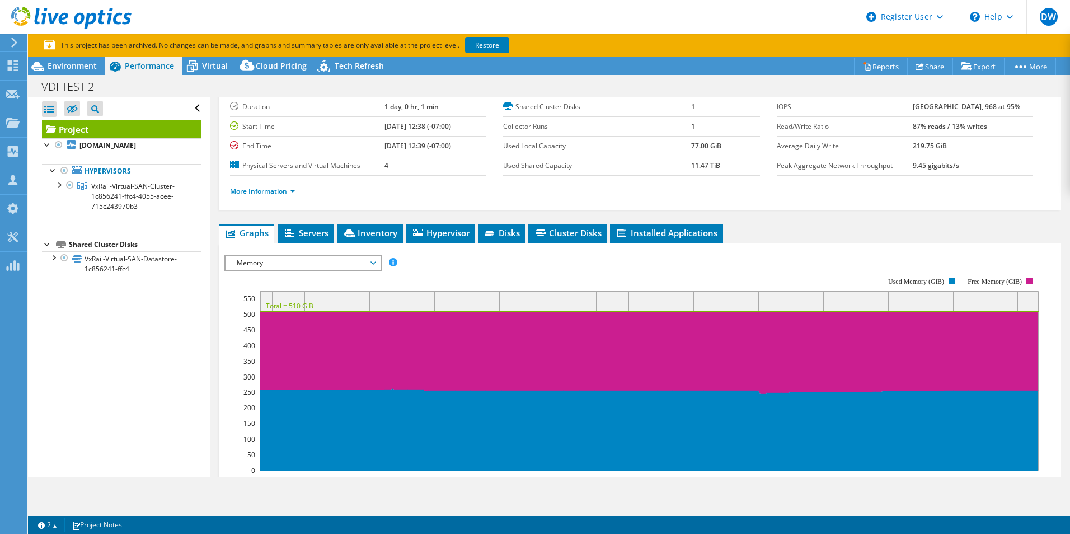
scroll to position [72, 0]
click at [375, 261] on span "Memory" at bounding box center [303, 262] width 144 height 13
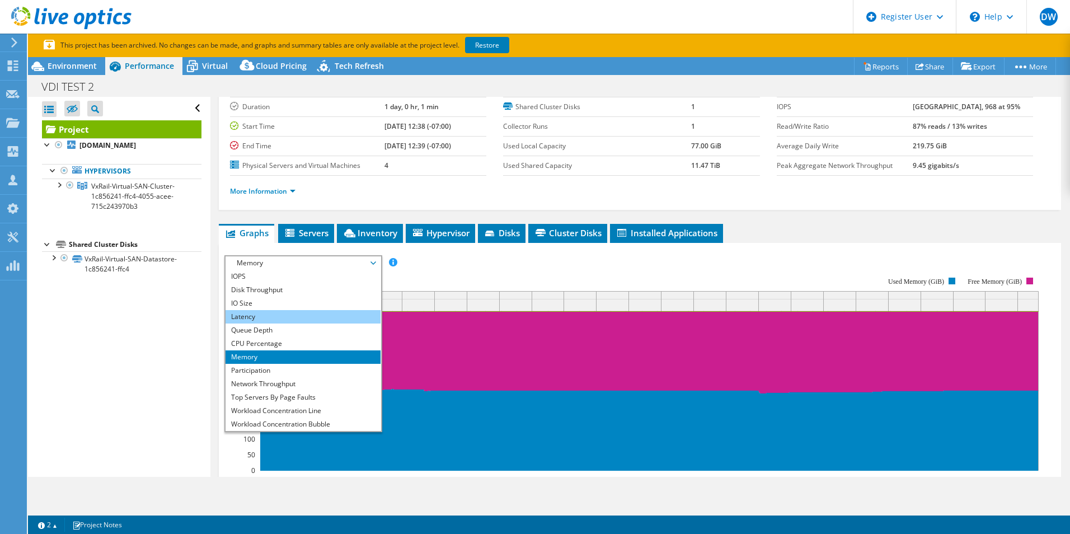
click at [307, 311] on li "Latency" at bounding box center [303, 316] width 155 height 13
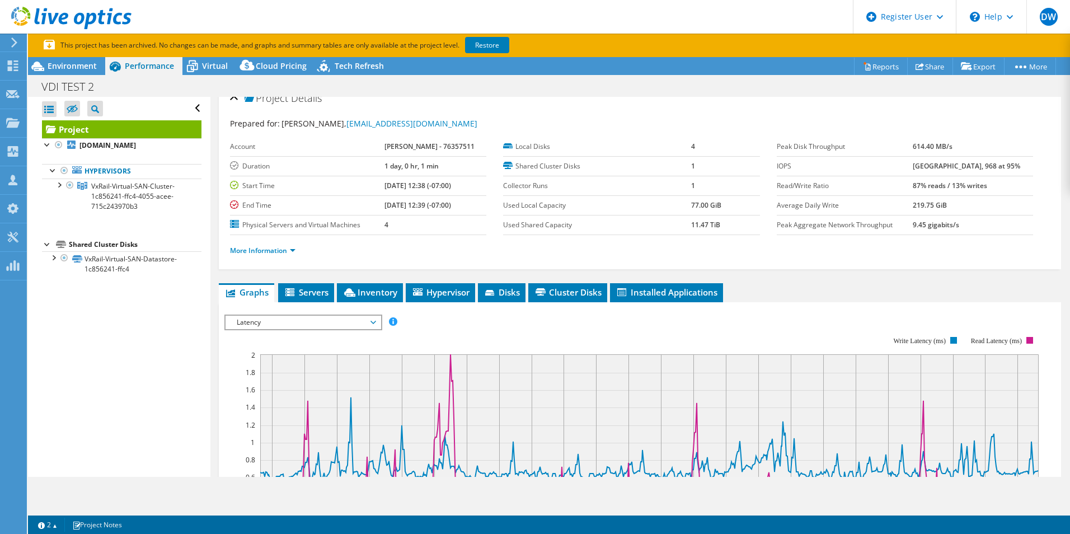
scroll to position [0, 0]
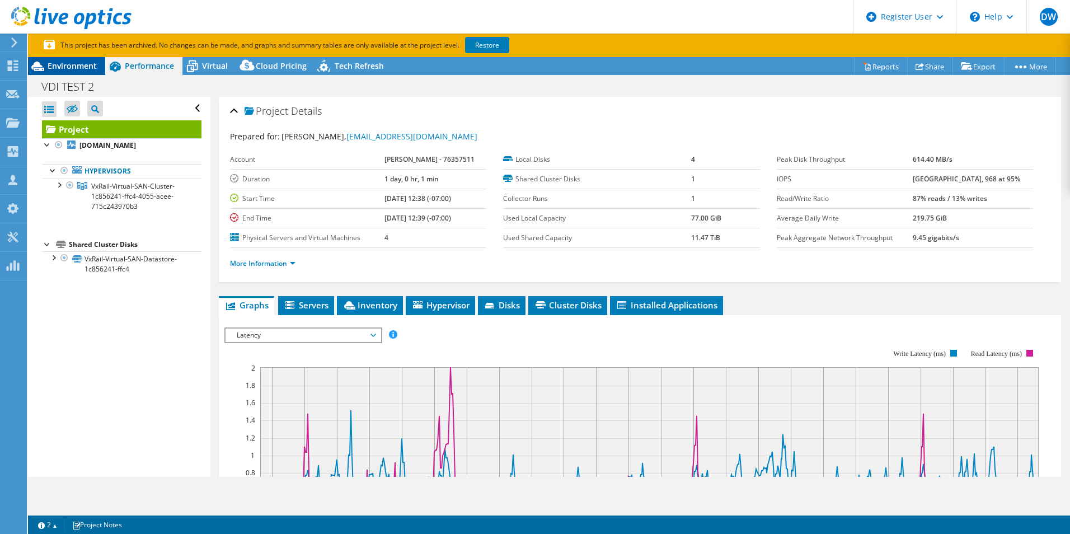
click at [88, 61] on span "Environment" at bounding box center [72, 65] width 49 height 11
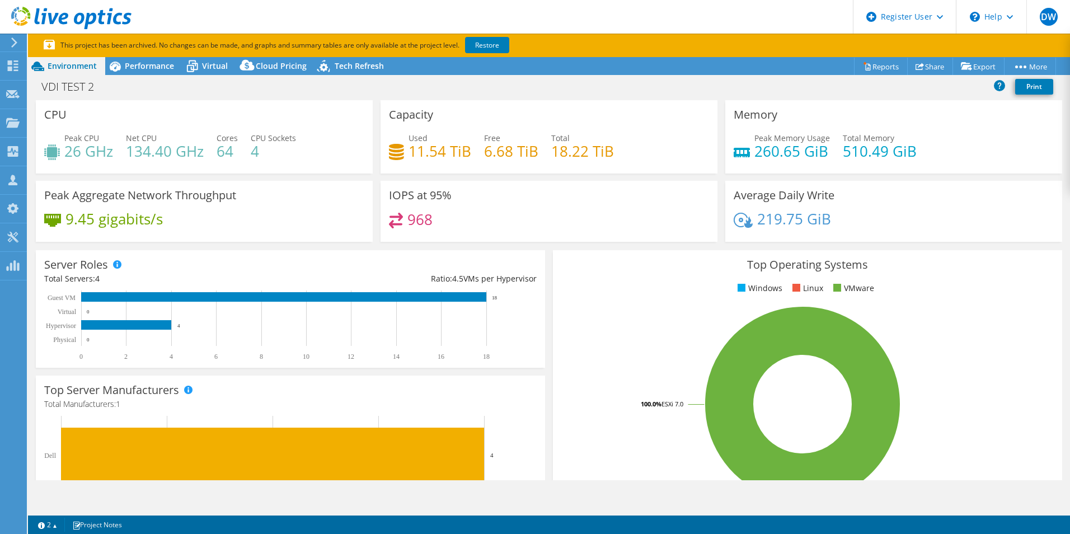
click at [559, 237] on div "IOPS at 95% 968" at bounding box center [549, 211] width 337 height 61
